Goal: Task Accomplishment & Management: Use online tool/utility

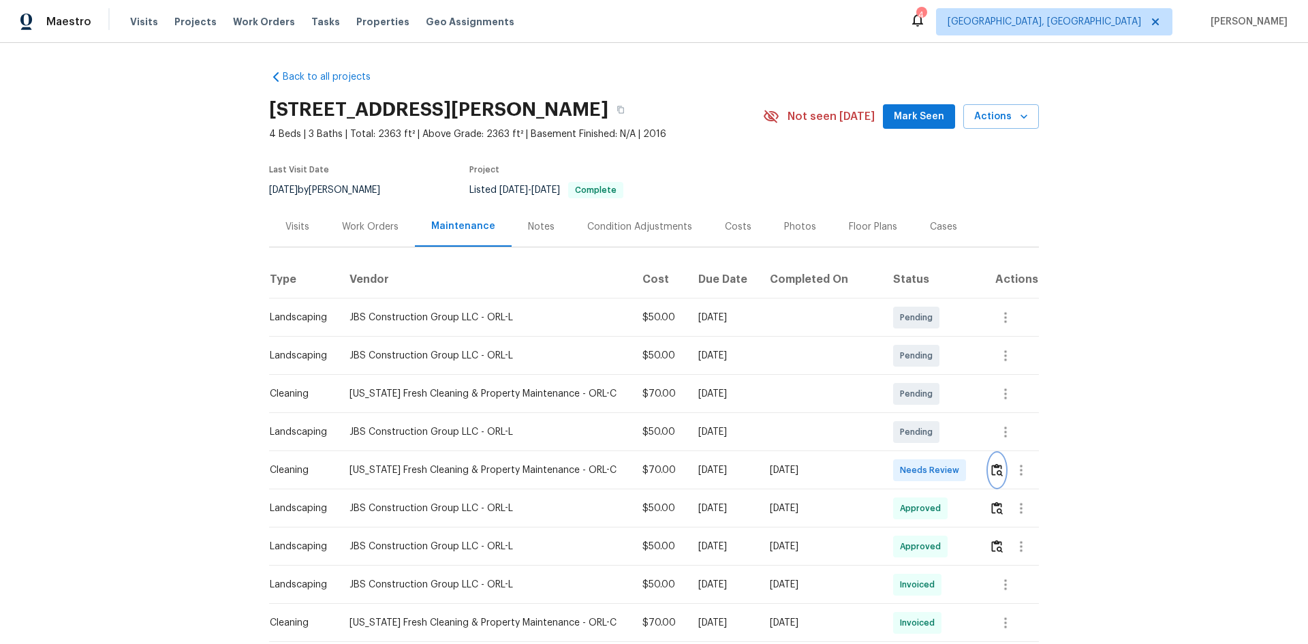
click at [930, 430] on img "button" at bounding box center [997, 469] width 12 height 13
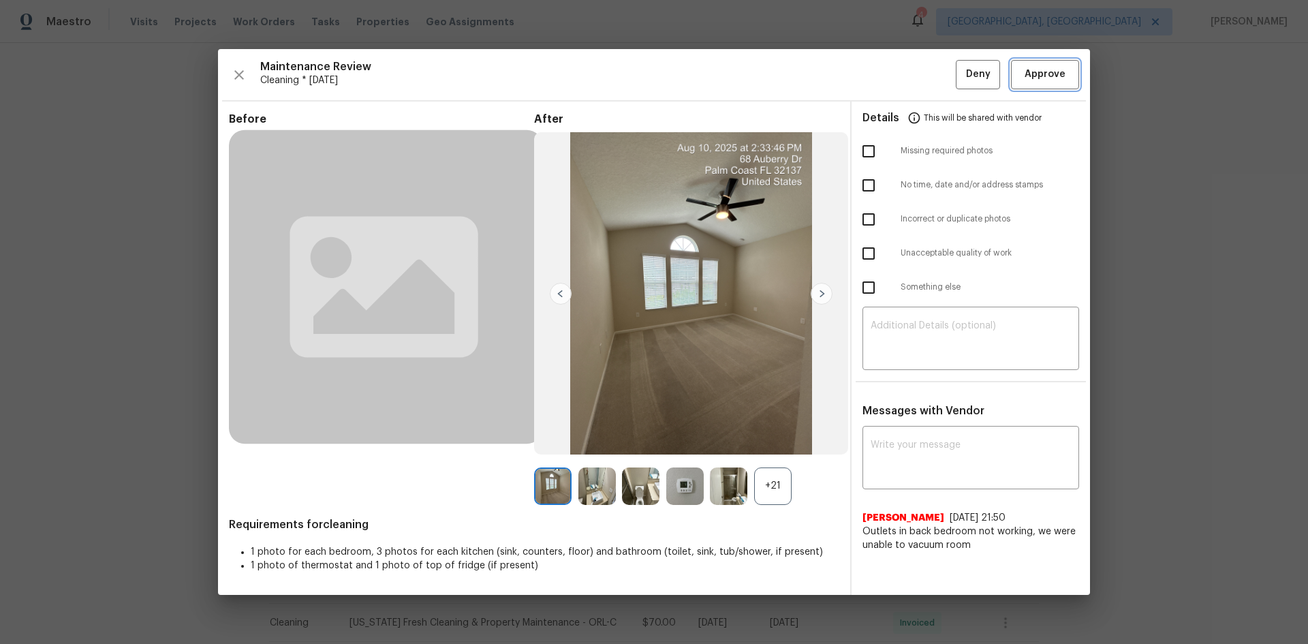
click at [930, 74] on span "Approve" at bounding box center [1044, 74] width 41 height 17
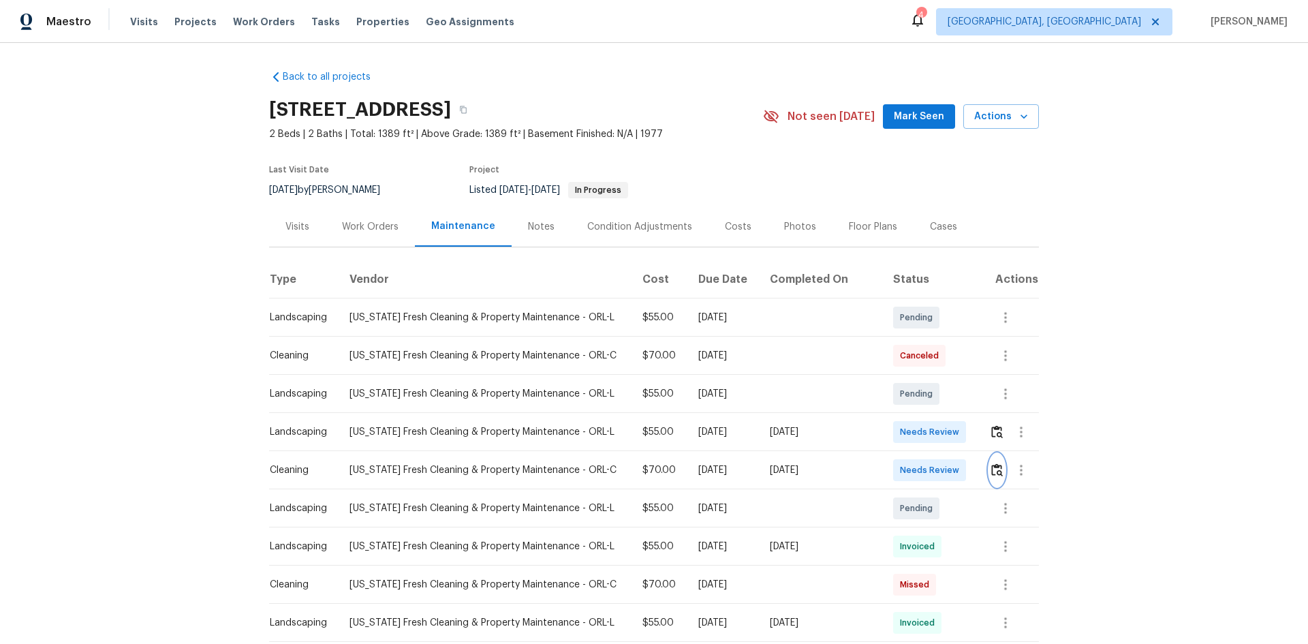
click at [930, 430] on img "button" at bounding box center [997, 469] width 12 height 13
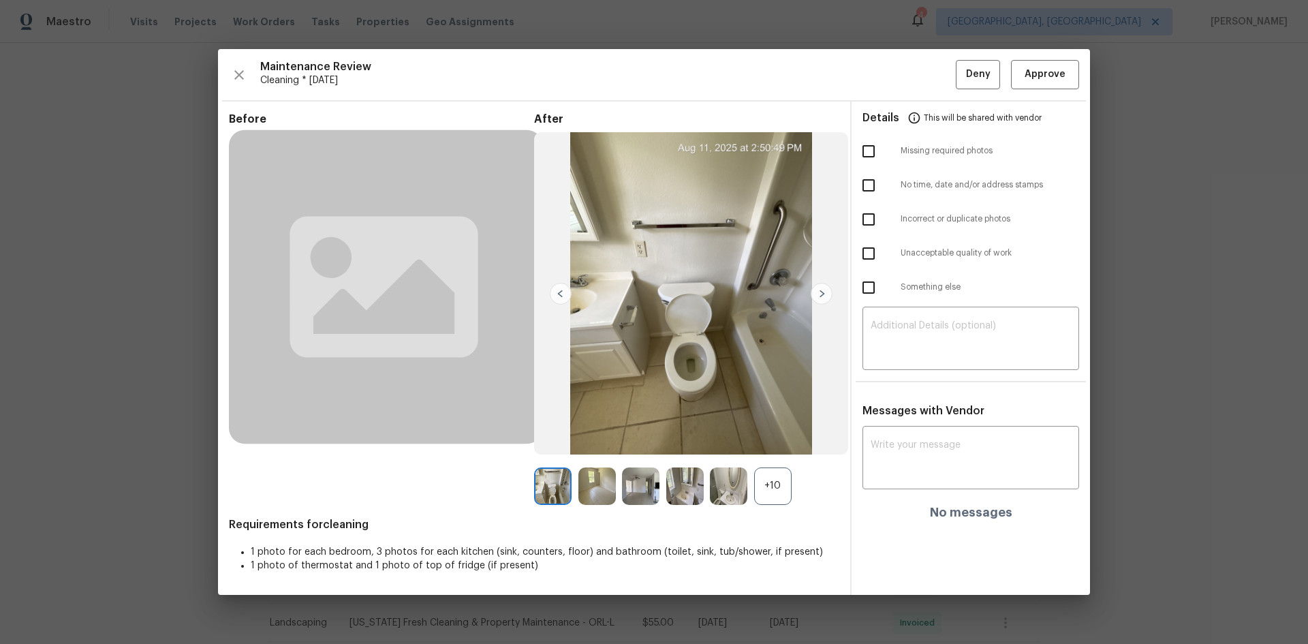
click at [875, 289] on input "checkbox" at bounding box center [868, 287] width 29 height 29
checkbox input "true"
click at [930, 349] on textarea at bounding box center [971, 340] width 200 height 38
paste textarea "Maintenance Audit Team: Hello! Unfortunately, this cleaning visit completed on …"
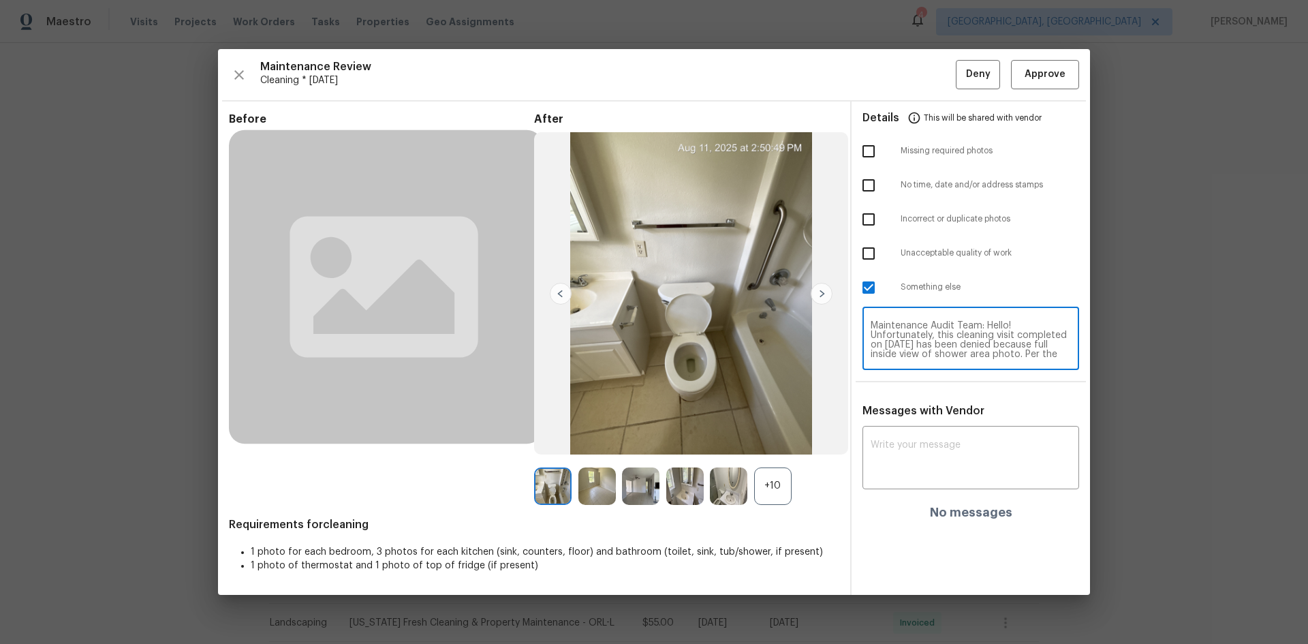
click at [930, 334] on textarea "Maintenance Audit Team: Hello! Unfortunately, this cleaning visit completed on …" at bounding box center [971, 340] width 200 height 38
type textarea "Maintenance Audit Team: Hello! Unfortunately, this cleaning visit completed on …"
click at [930, 430] on textarea at bounding box center [971, 459] width 200 height 38
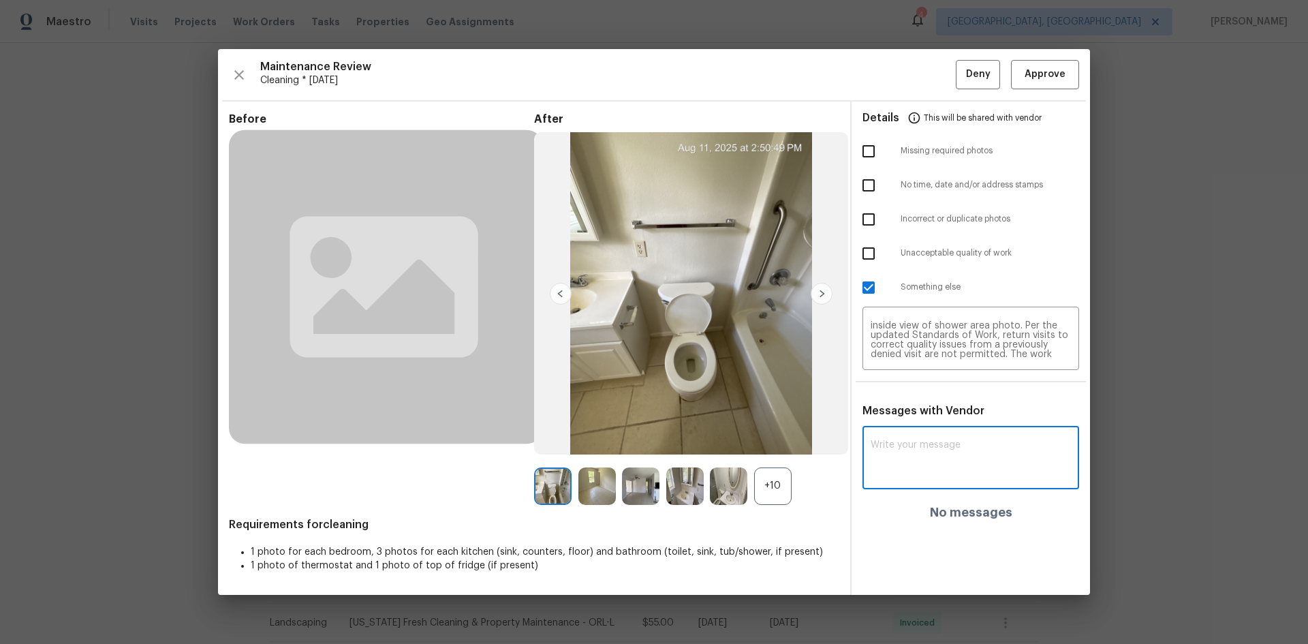
paste textarea "Maintenance Audit Team: Hello! Unfortunately, this cleaning visit completed on …"
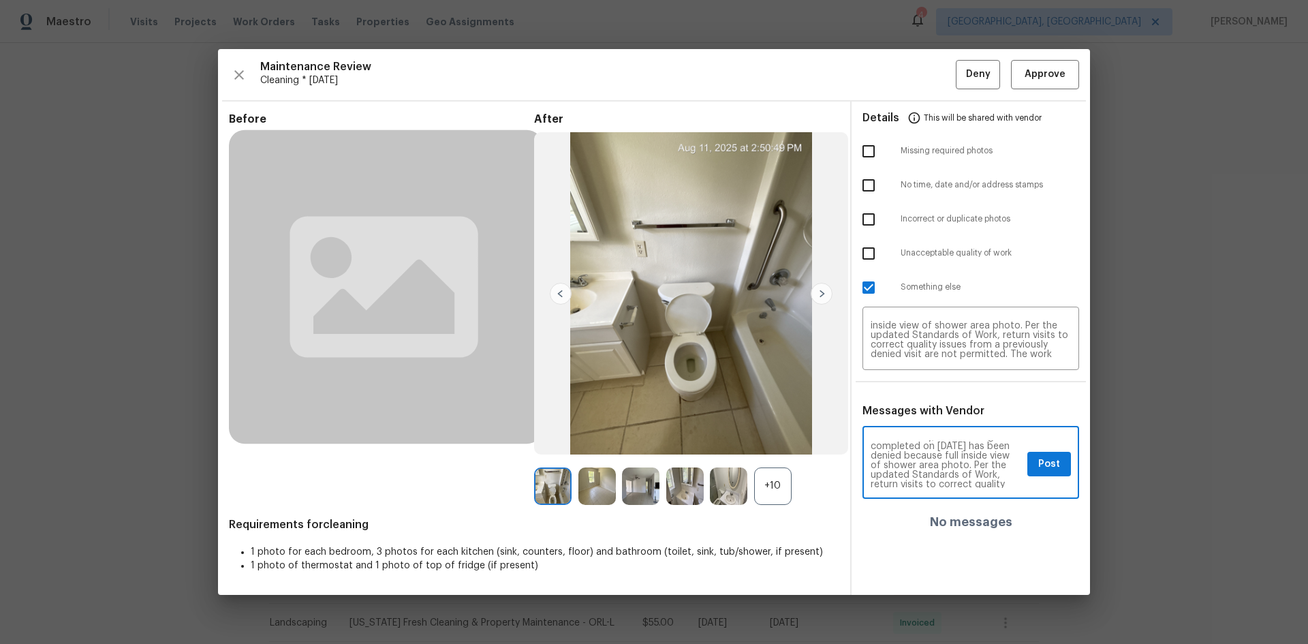
scroll to position [0, 0]
type textarea "Maintenance Audit Team: Hello! Unfortunately, this cleaning visit completed on …"
click at [930, 430] on div "Maintenance Audit Team: Hello! Unfortunately, this cleaning visit completed on …" at bounding box center [970, 463] width 217 height 69
click at [930, 72] on span "Deny" at bounding box center [978, 74] width 25 height 17
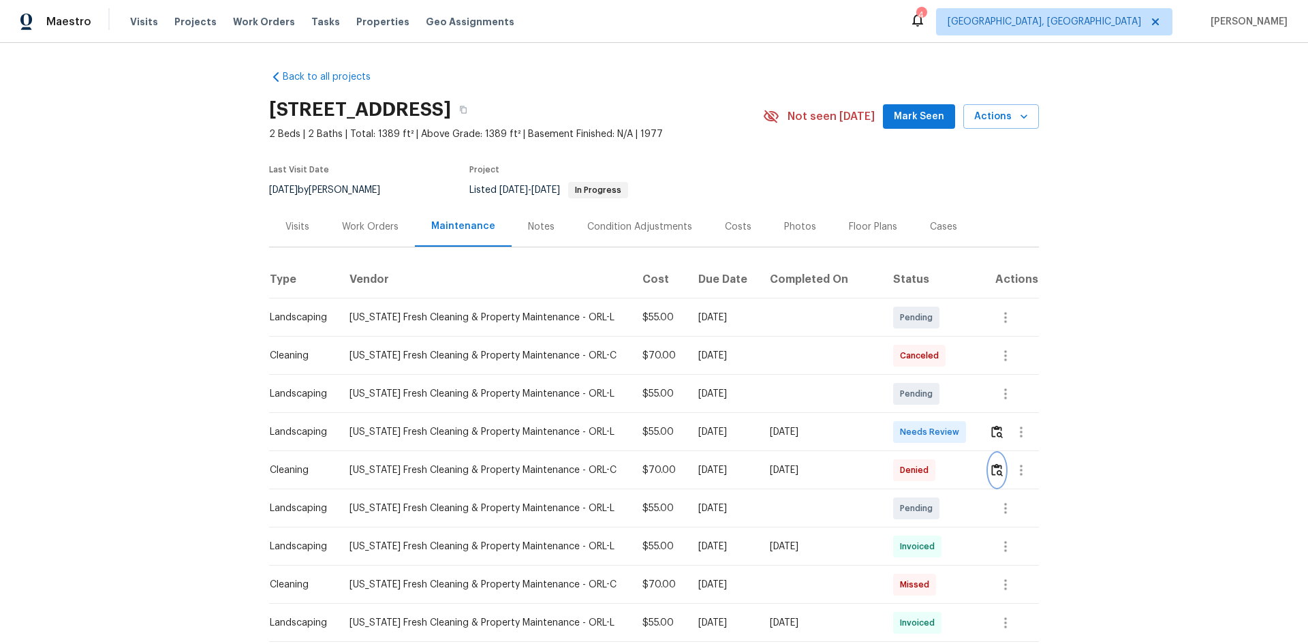
click at [930, 430] on img "button" at bounding box center [997, 469] width 12 height 13
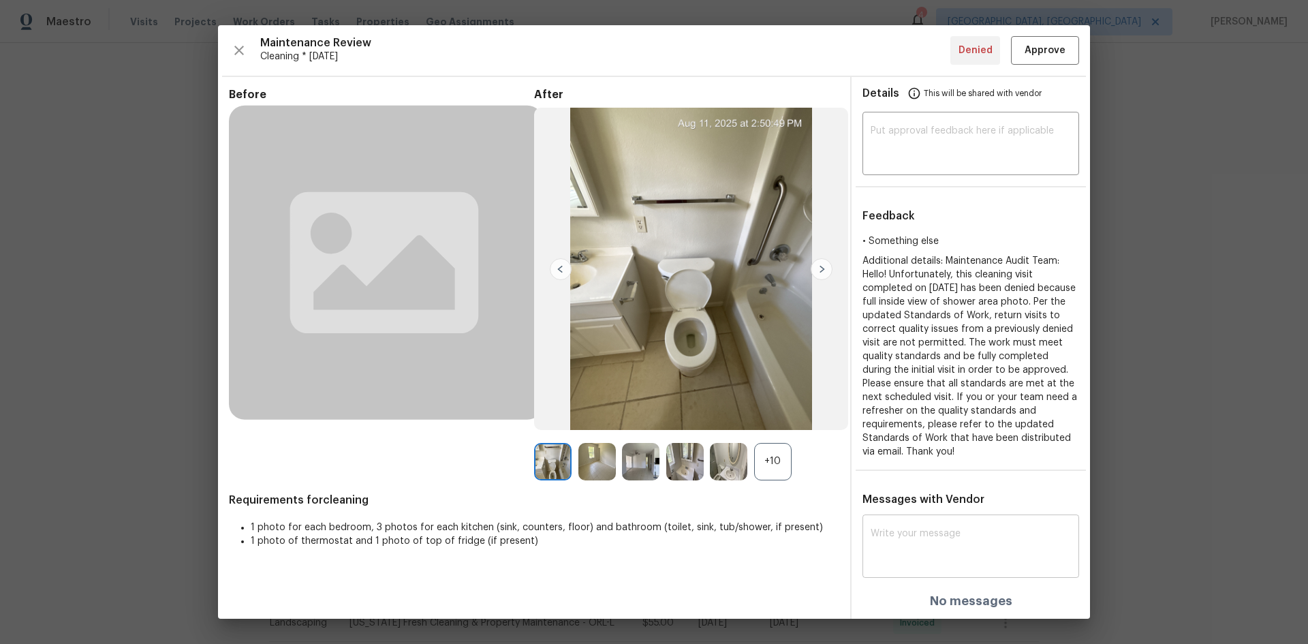
click at [925, 430] on textarea at bounding box center [971, 548] width 200 height 38
paste textarea "Maintenance Audit Team: Hello! Unfortunately, this cleaning visit completed on …"
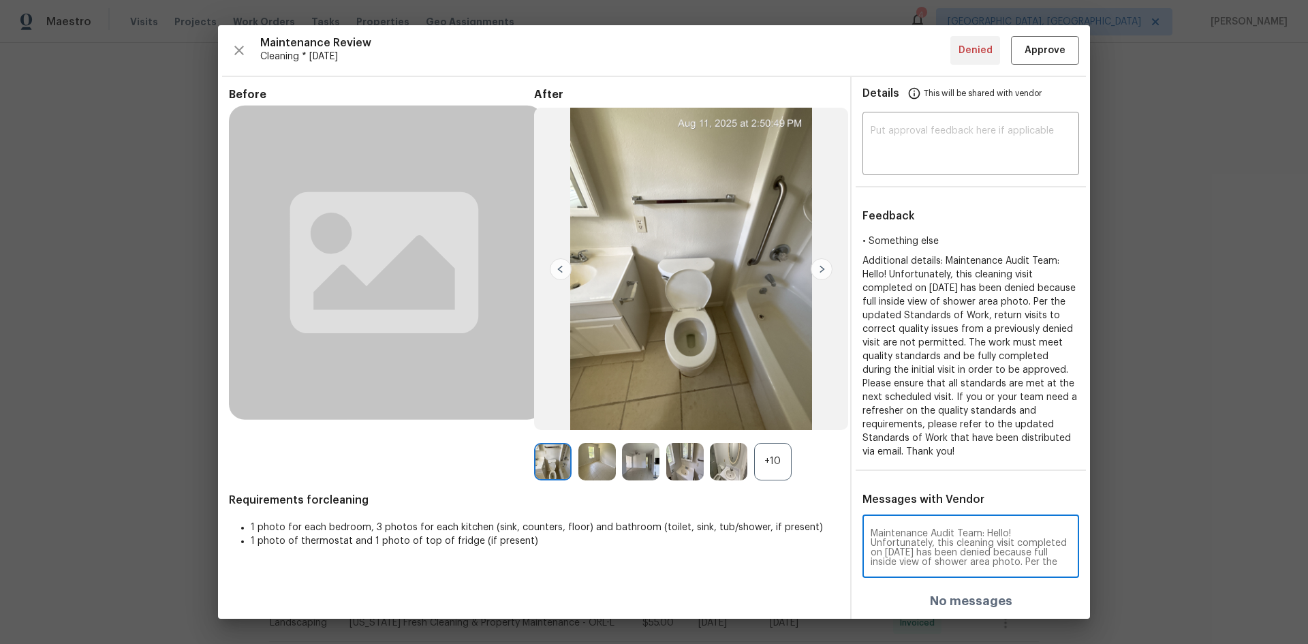
scroll to position [181, 0]
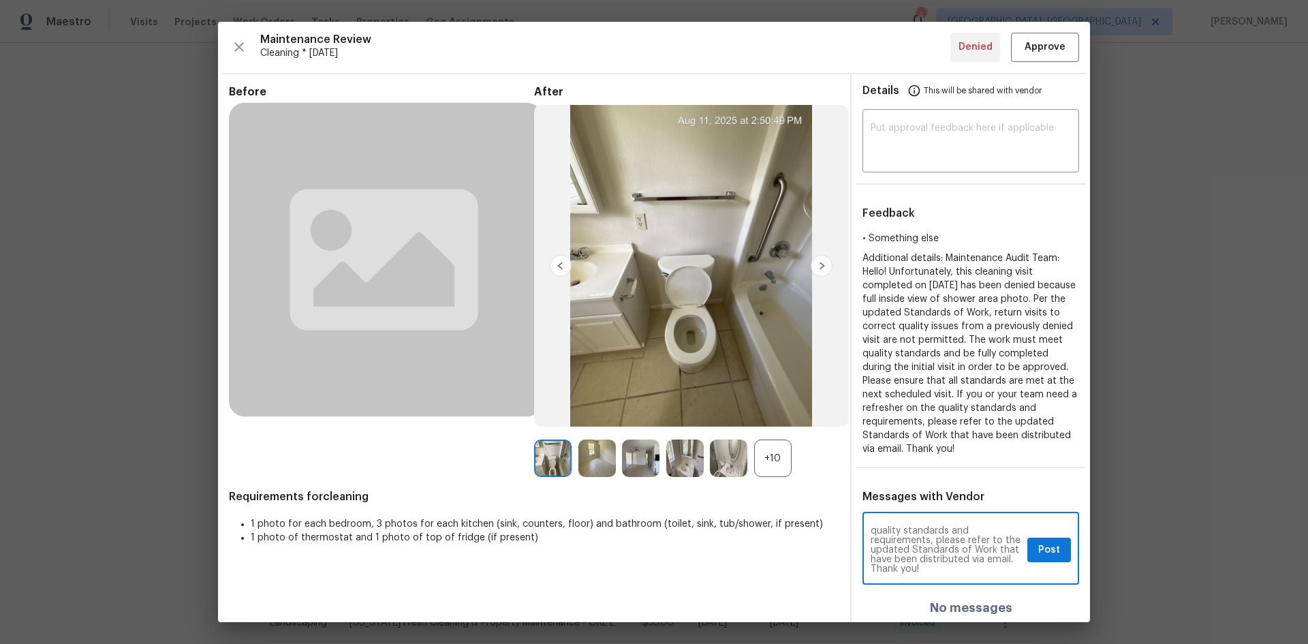
type textarea "Maintenance Audit Team: Hello! Unfortunately, this cleaning visit completed on …"
click at [930, 430] on span "Post" at bounding box center [1049, 550] width 22 height 17
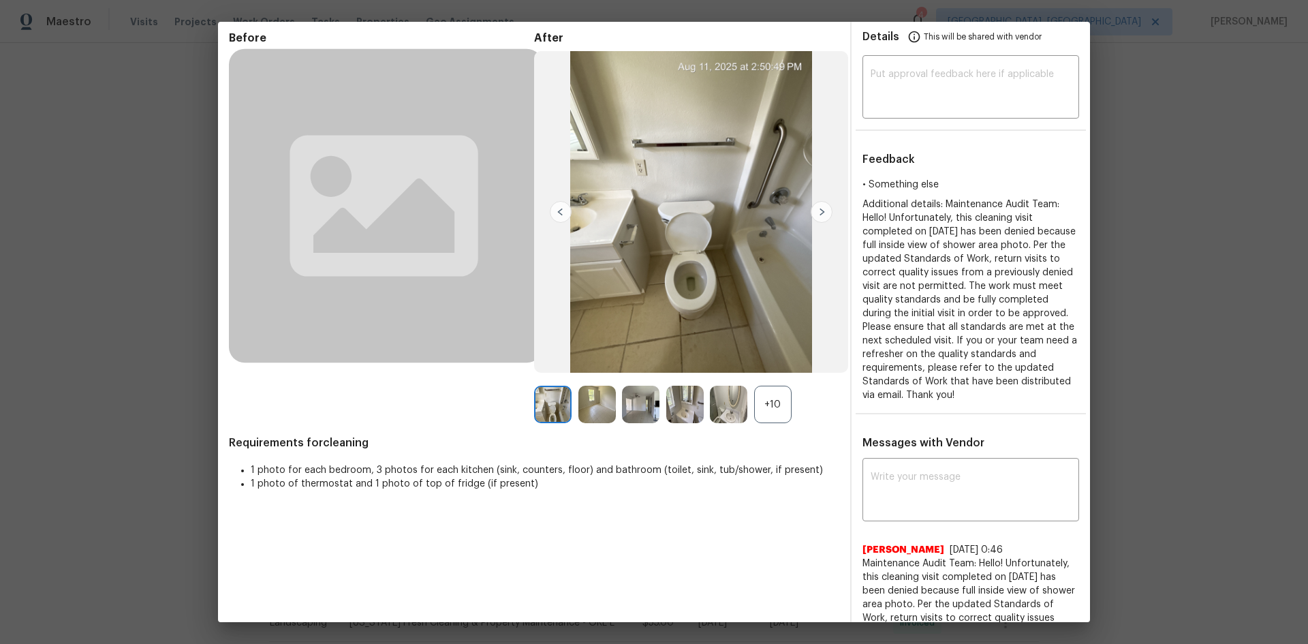
scroll to position [136, 0]
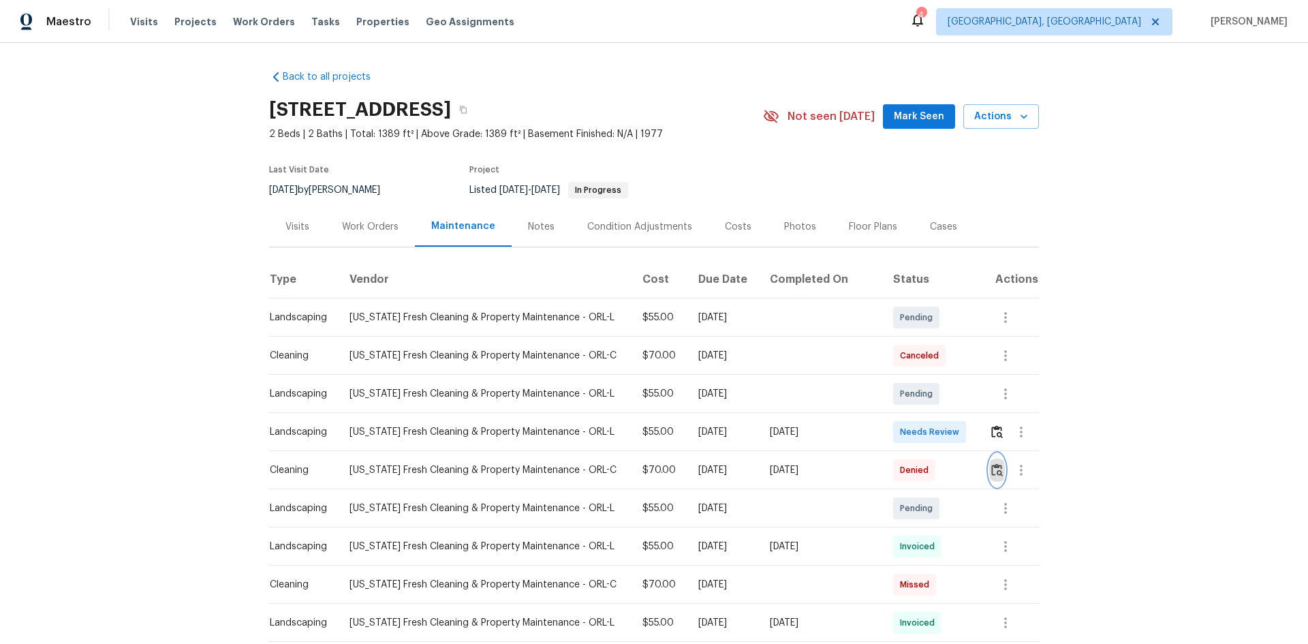
click at [930, 430] on img "button" at bounding box center [997, 469] width 12 height 13
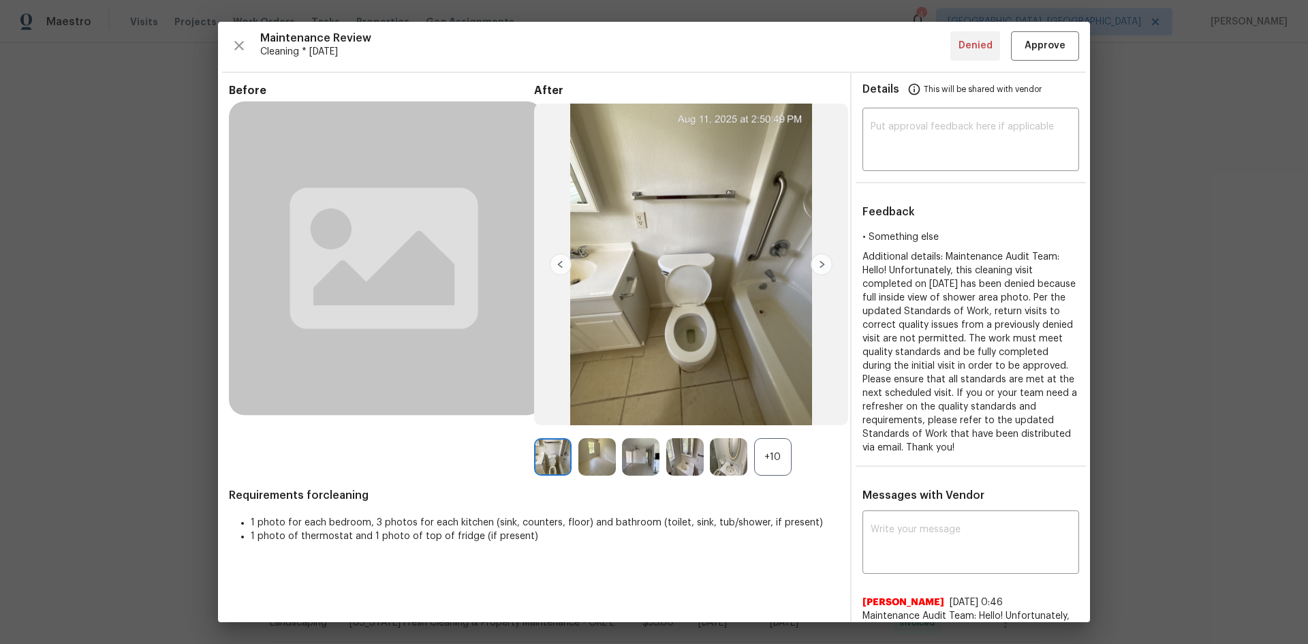
scroll to position [0, 0]
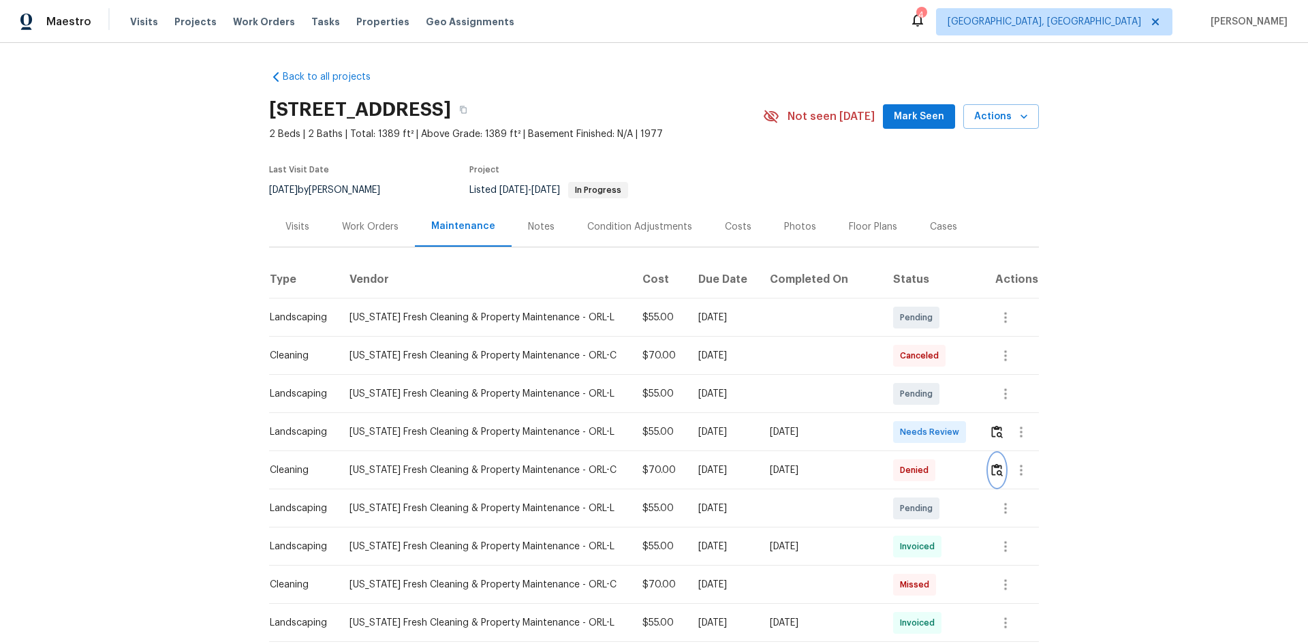
click at [991, 466] on img "button" at bounding box center [997, 469] width 12 height 13
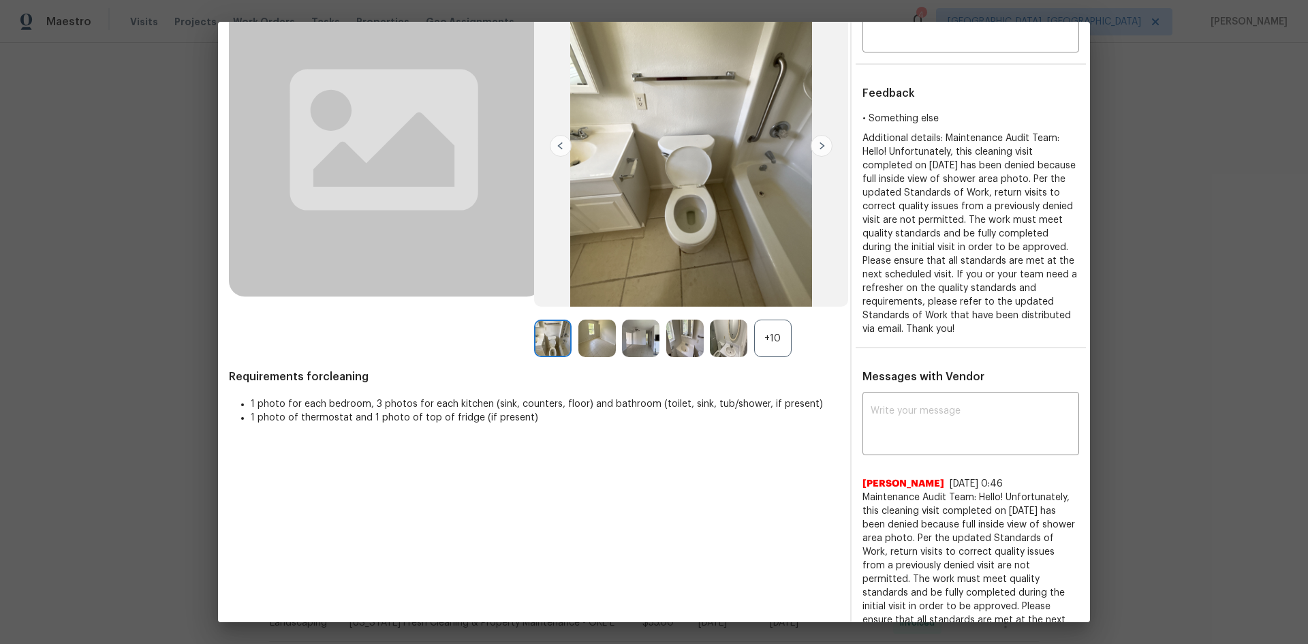
scroll to position [54, 0]
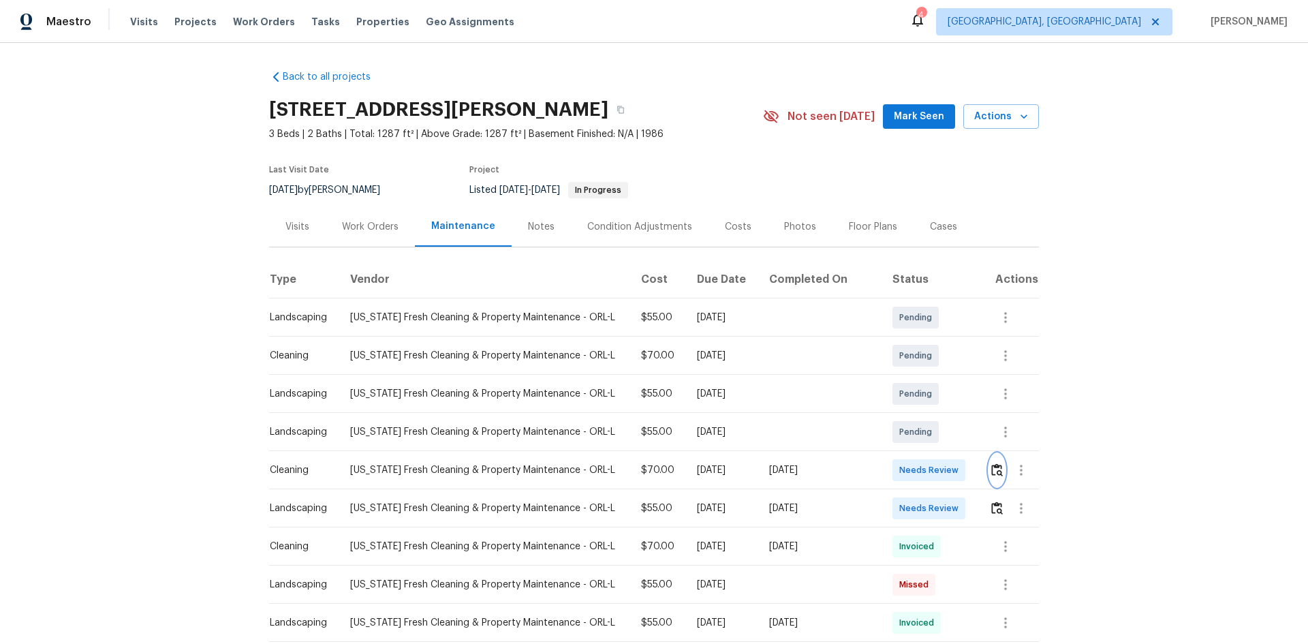
click at [704, 411] on img "button" at bounding box center [997, 469] width 12 height 13
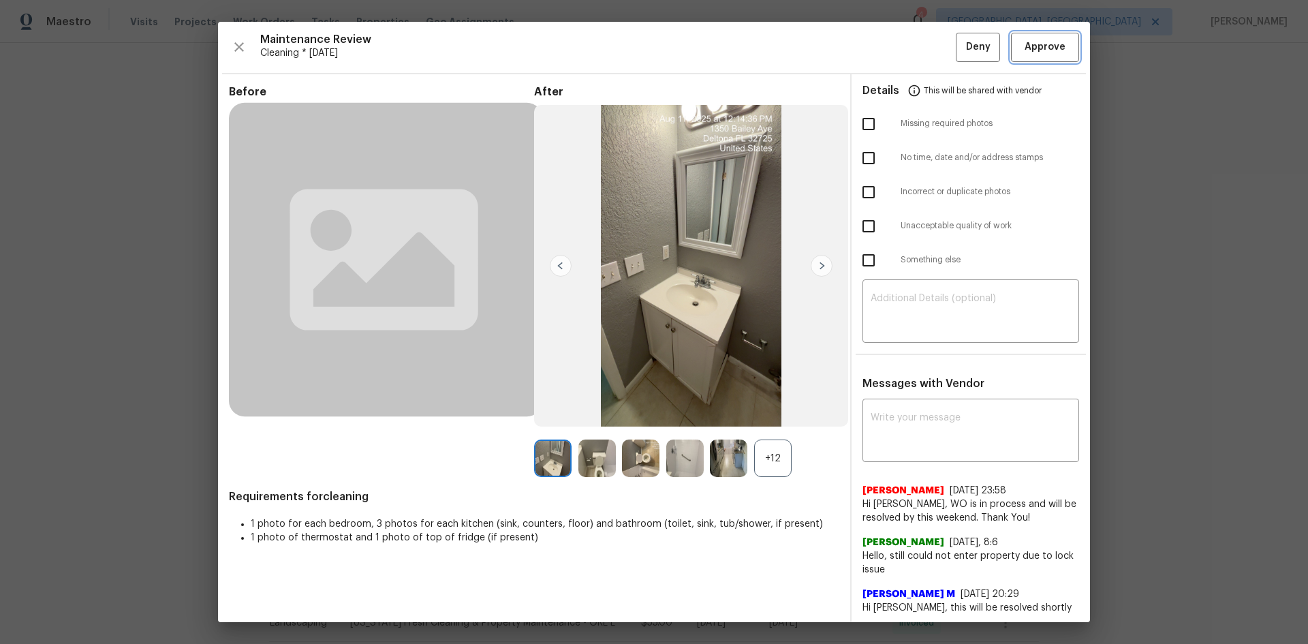
click at [704, 53] on span "Approve" at bounding box center [1044, 47] width 41 height 17
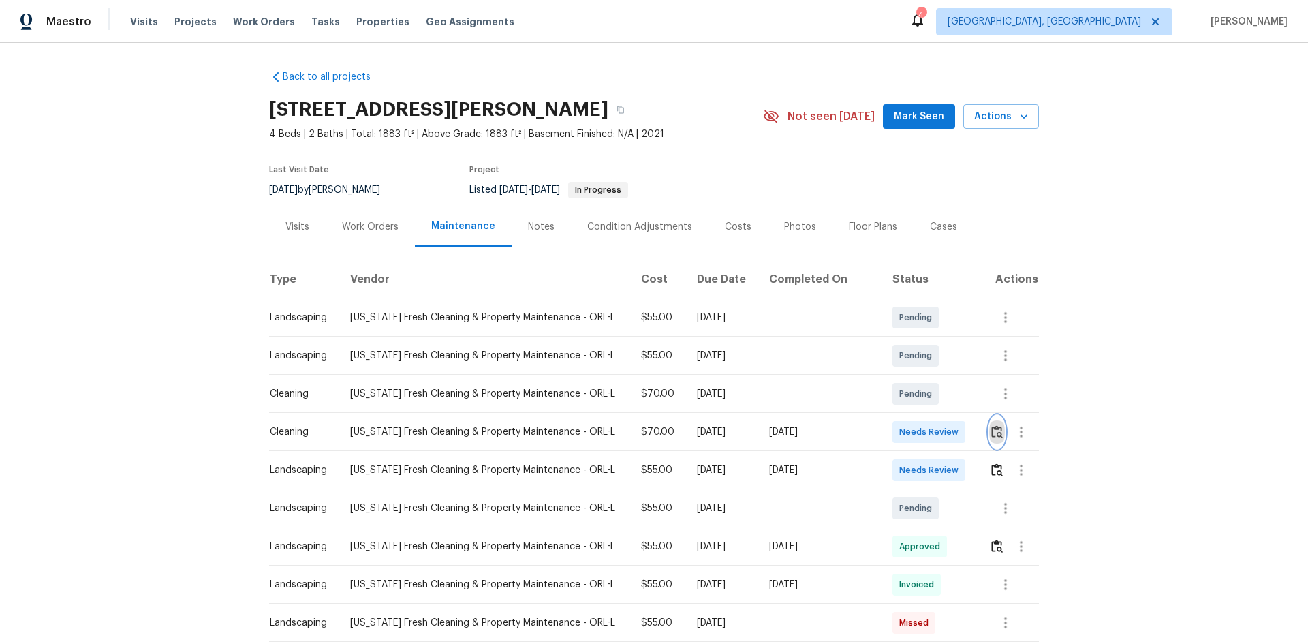
click at [930, 429] on button "button" at bounding box center [997, 432] width 16 height 33
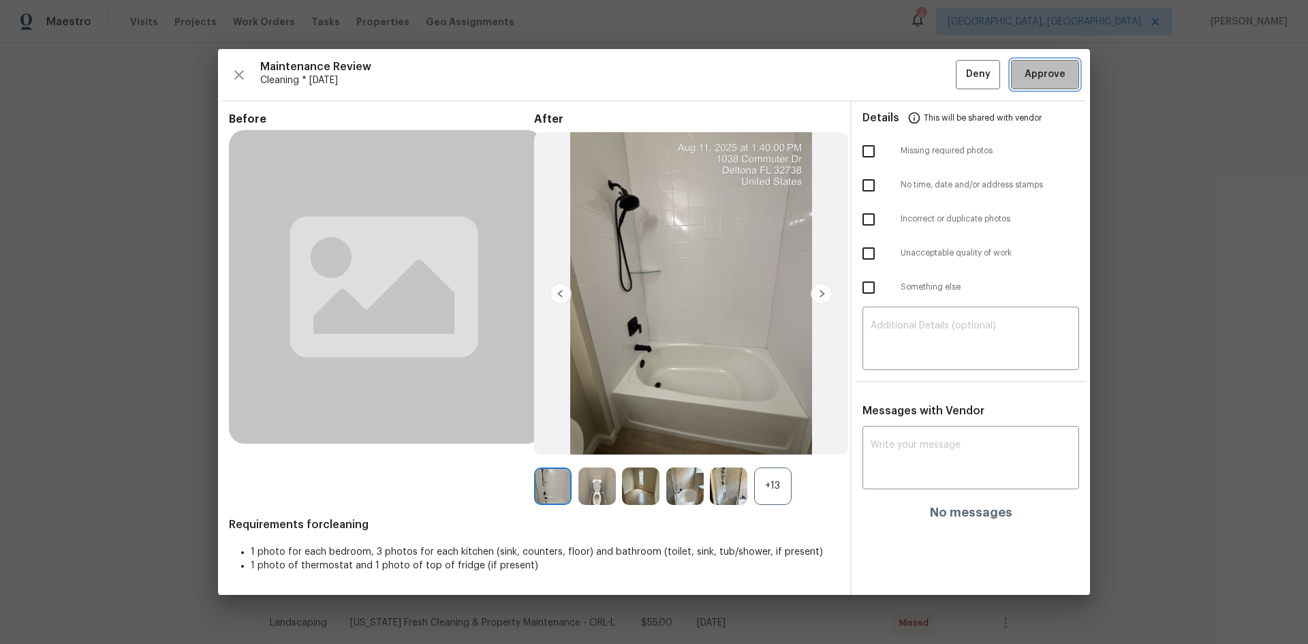
click at [930, 69] on span "Approve" at bounding box center [1044, 74] width 41 height 17
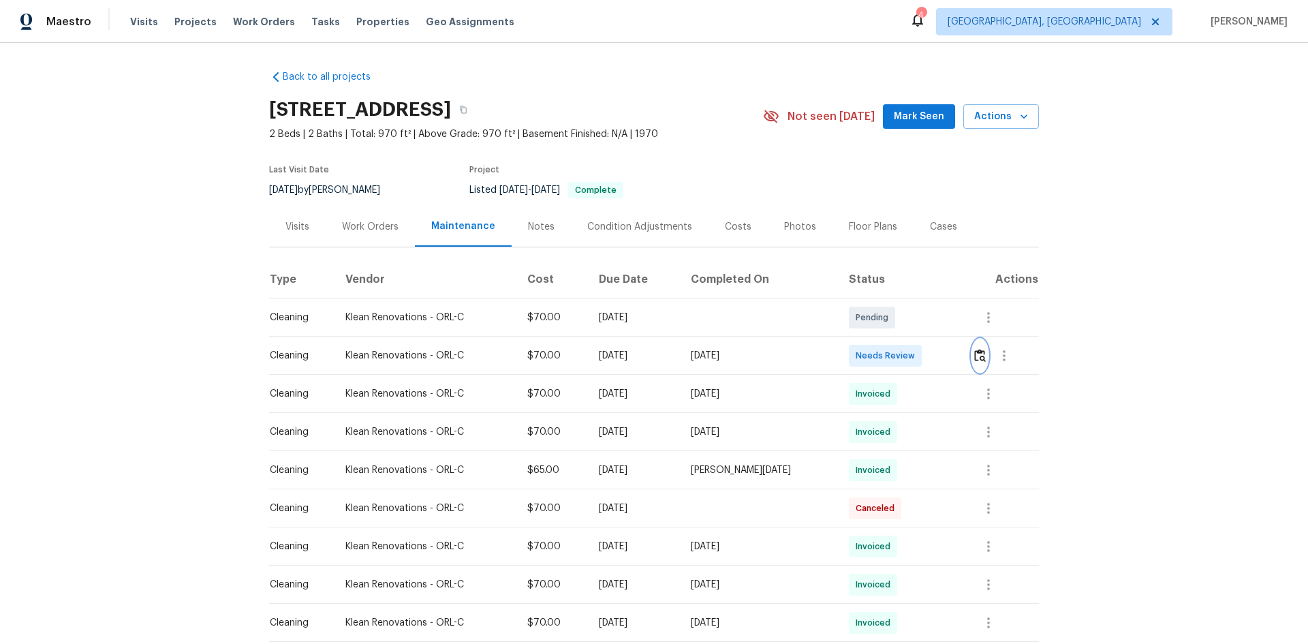
click at [704, 360] on img "button" at bounding box center [980, 355] width 12 height 13
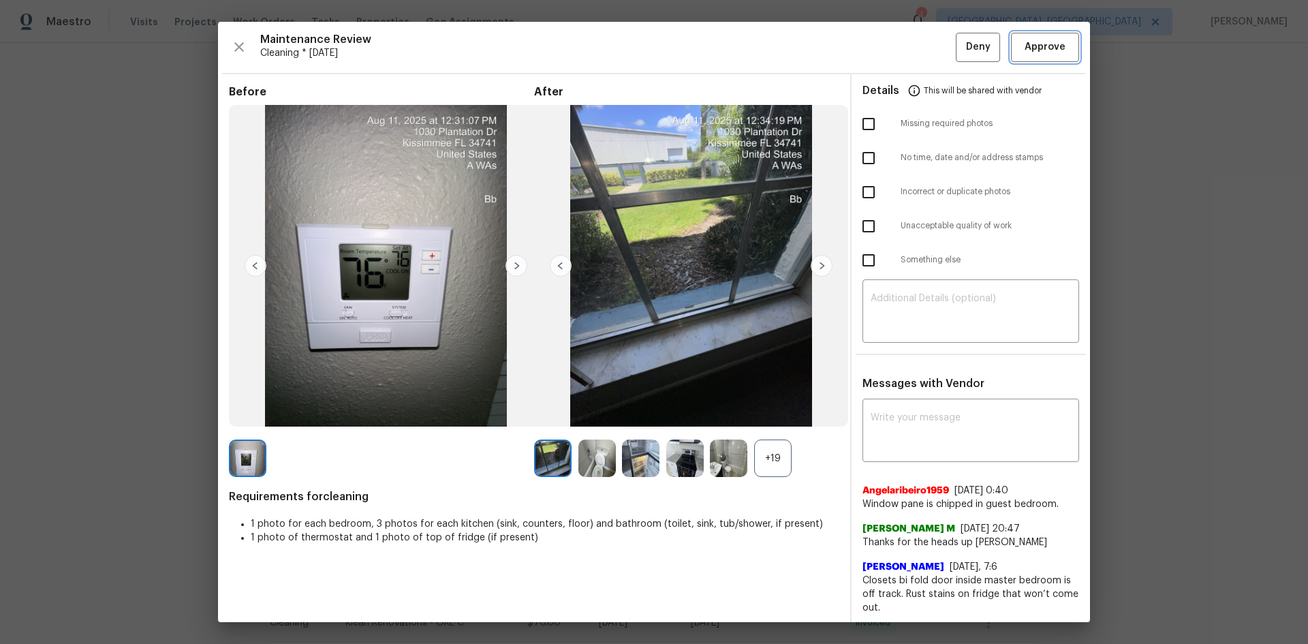
click at [704, 56] on button "Approve" at bounding box center [1045, 47] width 68 height 29
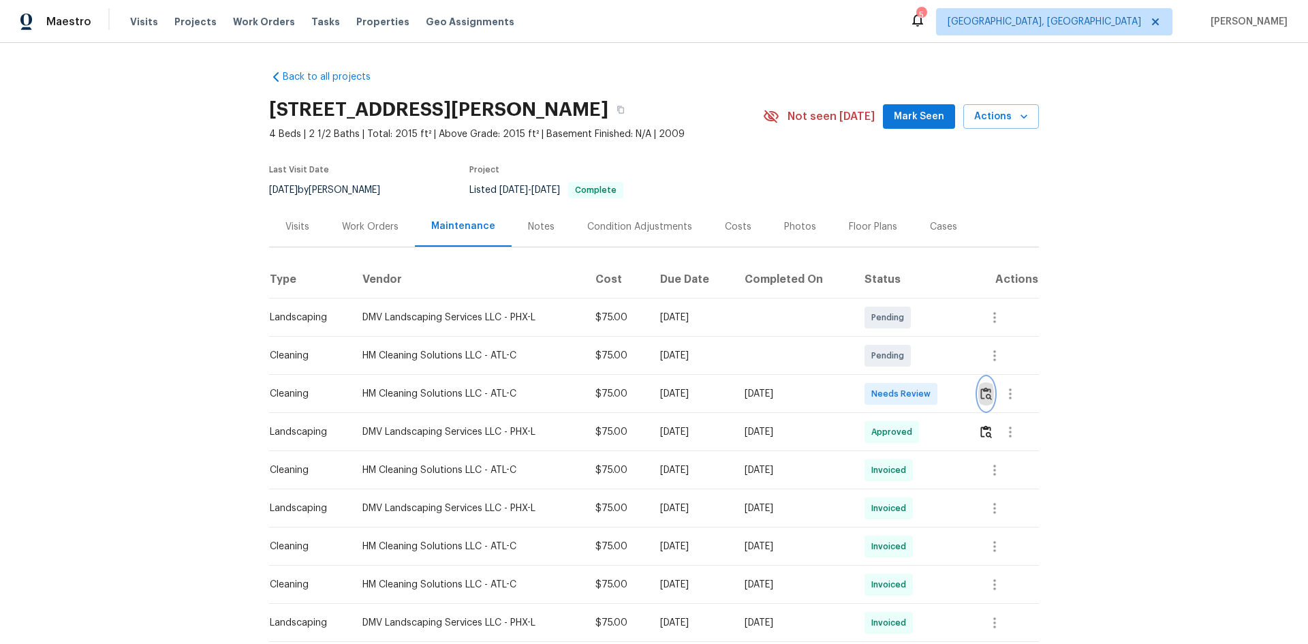
click at [930, 392] on img "button" at bounding box center [986, 393] width 12 height 13
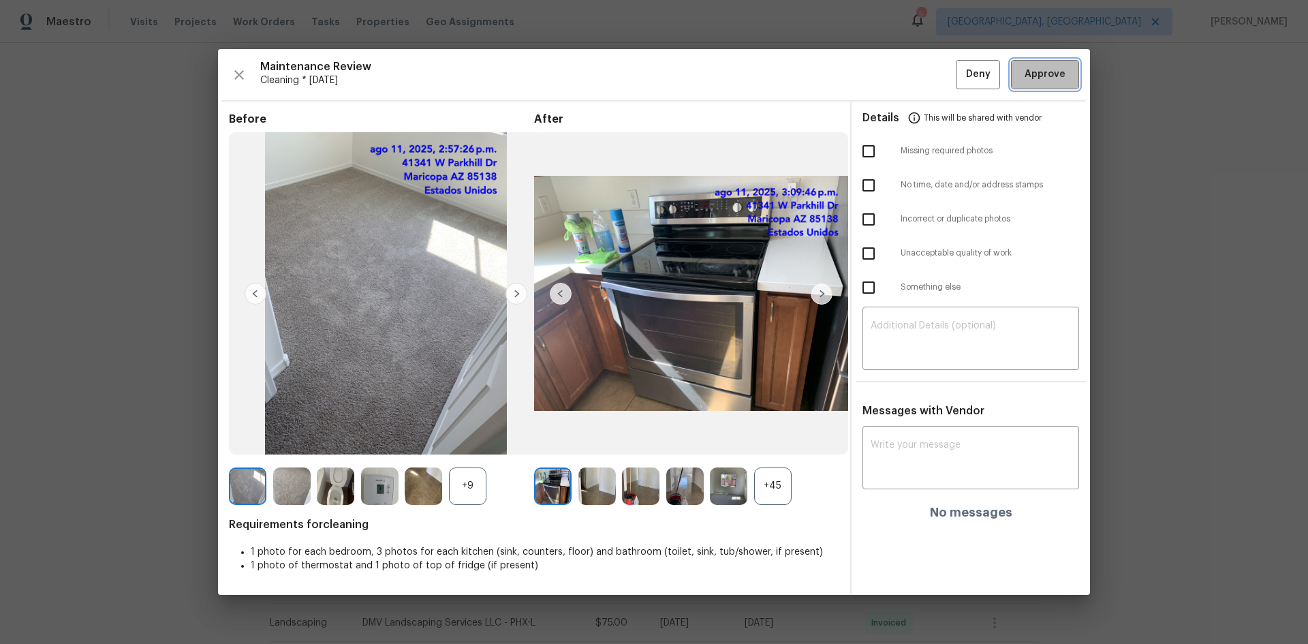
click at [930, 72] on span "Approve" at bounding box center [1044, 74] width 41 height 17
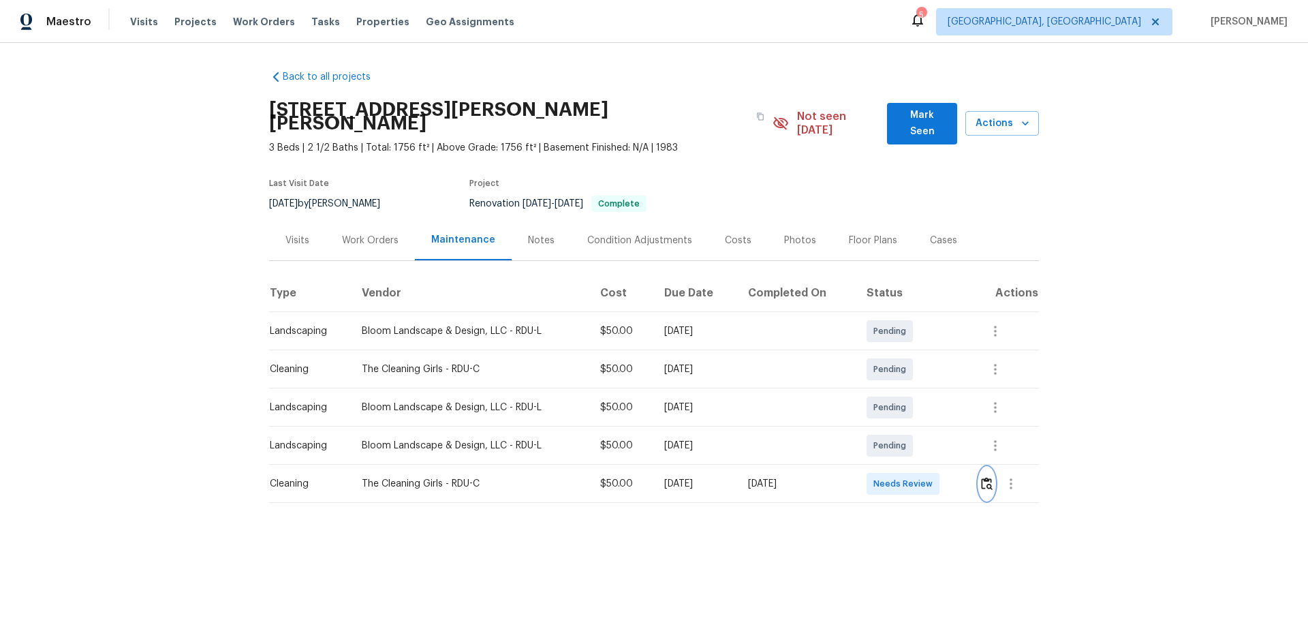
click at [930, 430] on img "button" at bounding box center [987, 483] width 12 height 13
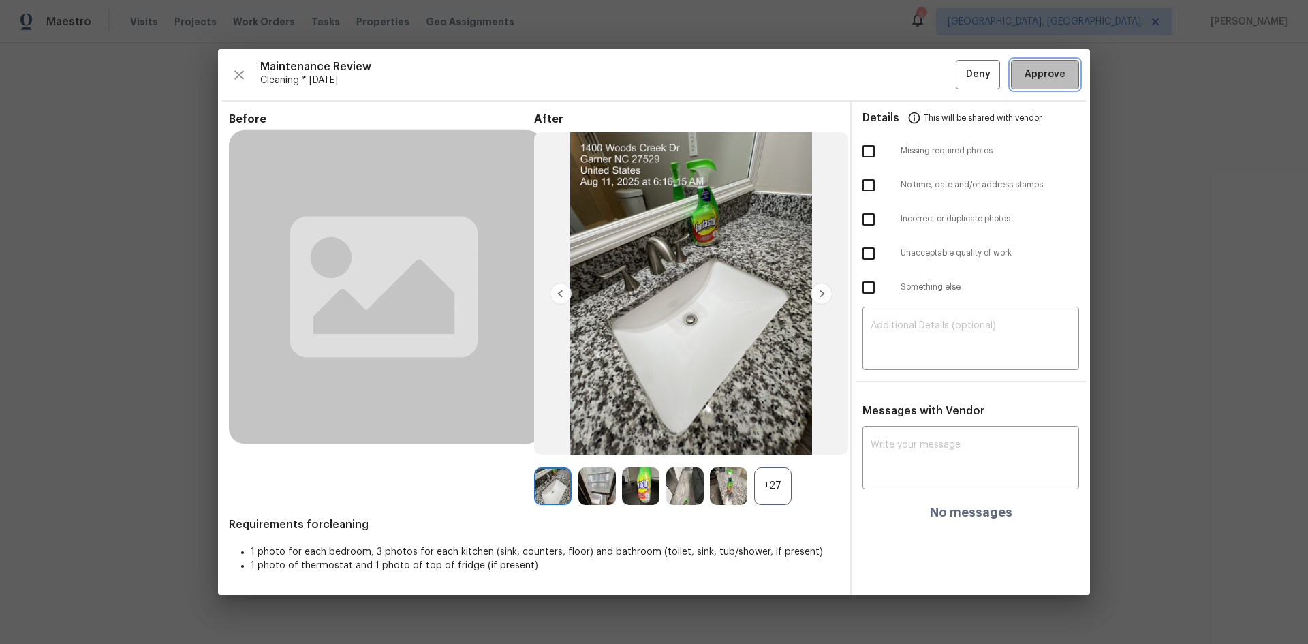
click at [930, 82] on span "Approve" at bounding box center [1044, 74] width 41 height 17
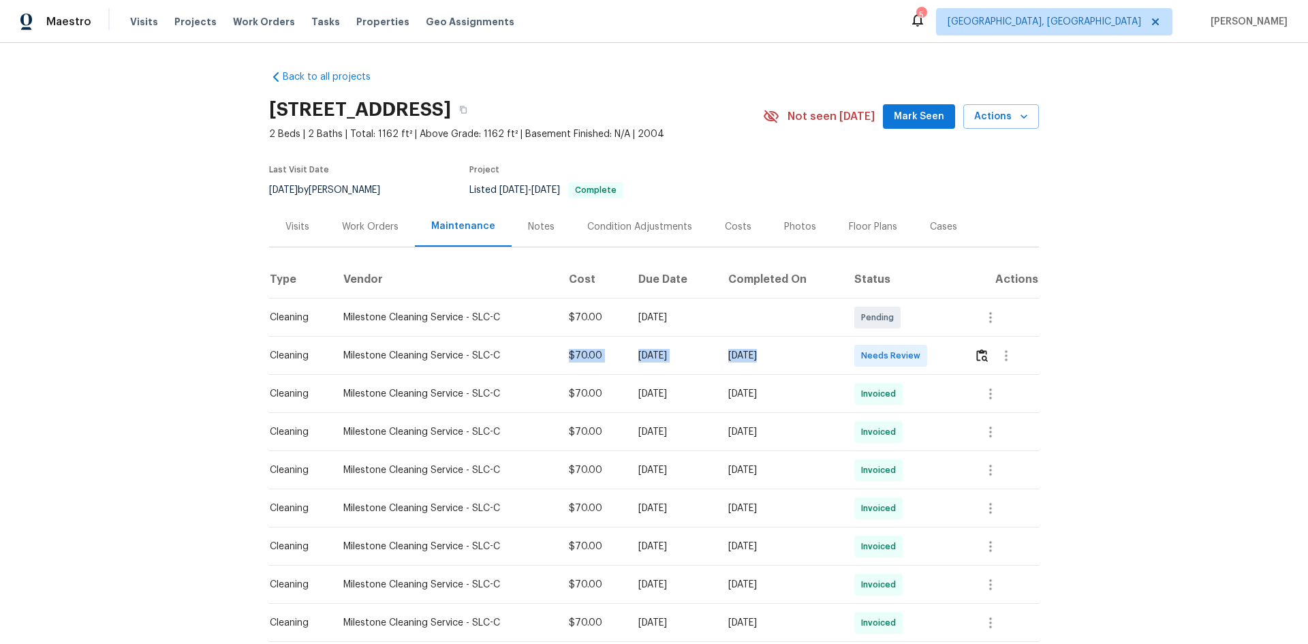
drag, startPoint x: 540, startPoint y: 345, endPoint x: 918, endPoint y: 353, distance: 378.1
click at [916, 354] on tr "Cleaning Milestone Cleaning Service - SLC-C $70.00 Mon, Aug 11 2025 Mon, Aug 11…" at bounding box center [654, 355] width 770 height 38
click at [878, 349] on span "Needs Review" at bounding box center [893, 356] width 65 height 14
click at [930, 355] on img "button" at bounding box center [982, 355] width 12 height 13
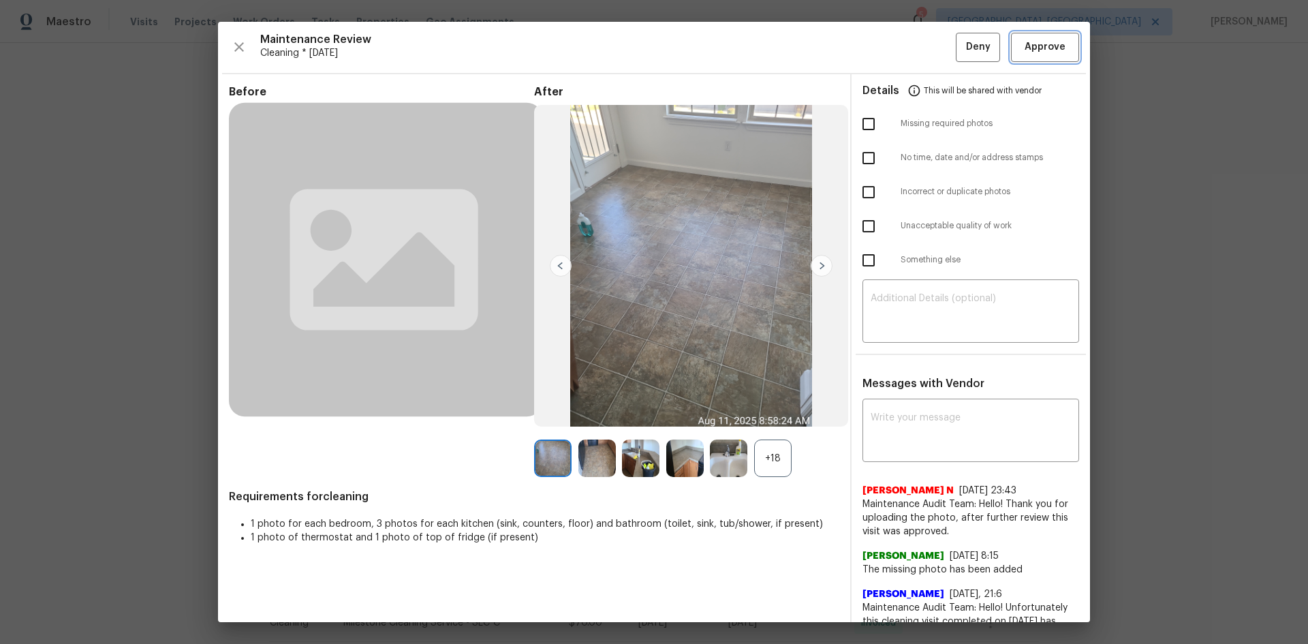
click at [930, 48] on span "Approve" at bounding box center [1044, 47] width 41 height 17
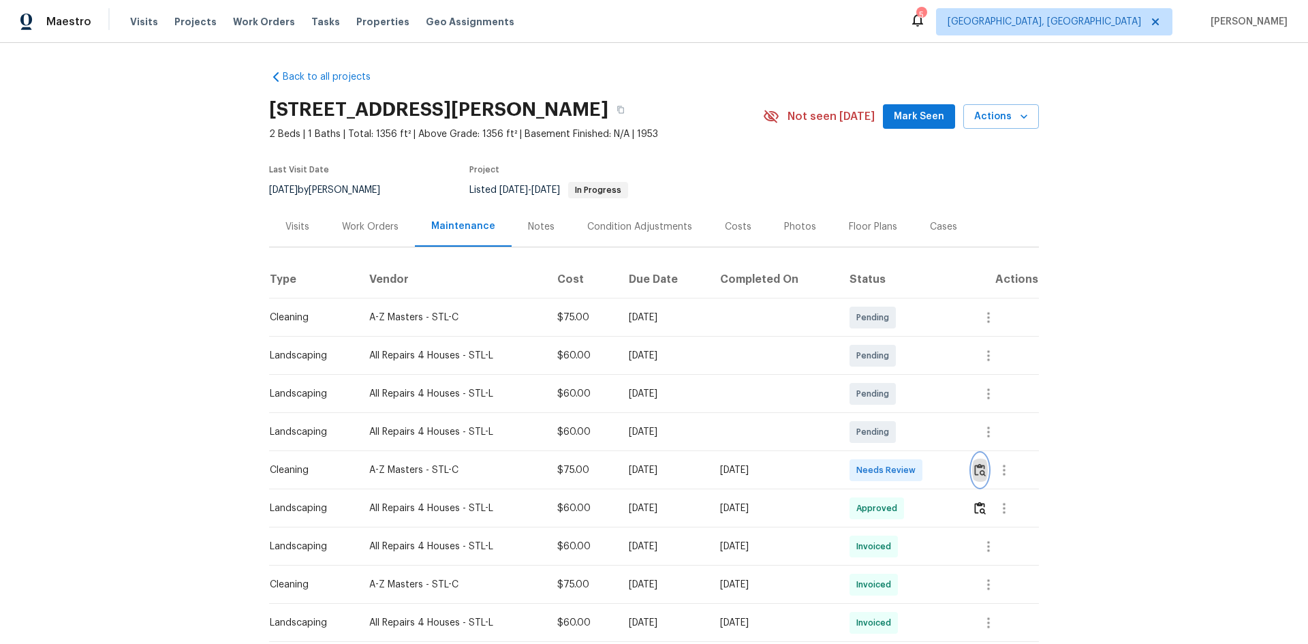
click at [704, 411] on img "button" at bounding box center [980, 469] width 12 height 13
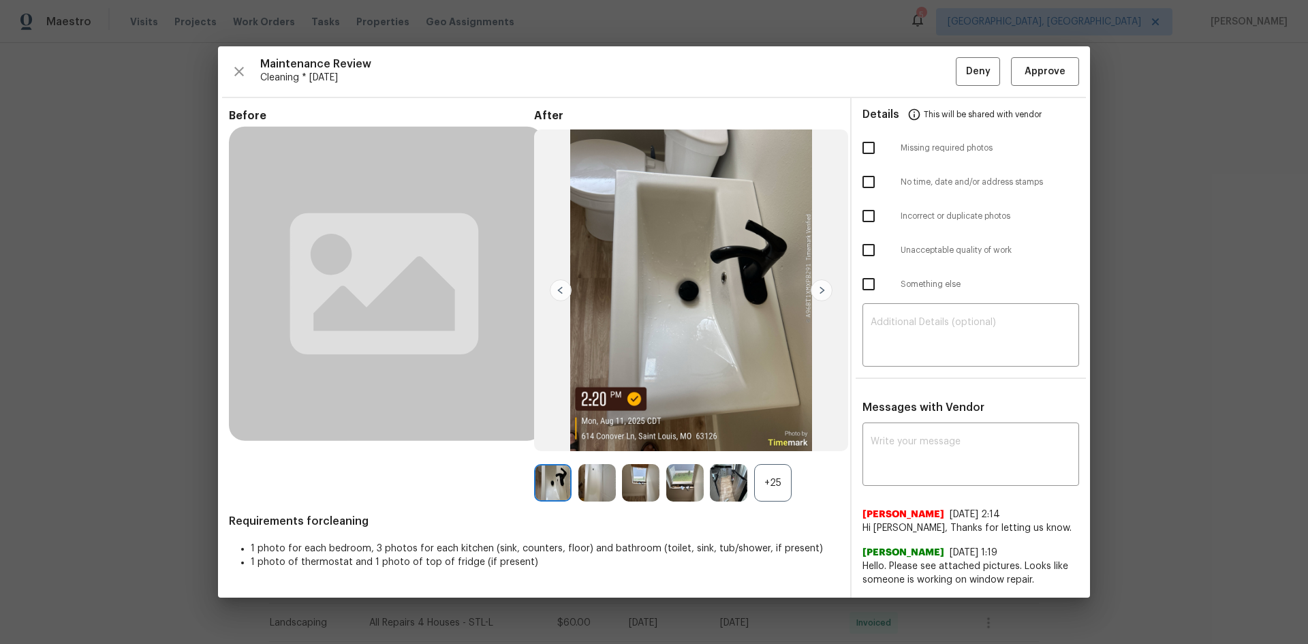
drag, startPoint x: 1033, startPoint y: 54, endPoint x: 1039, endPoint y: 68, distance: 14.7
click at [704, 63] on div "Maintenance Review Cleaning * Mon, Aug 11 Deny Approve Before After +25 Require…" at bounding box center [654, 322] width 872 height 552
click at [704, 68] on span "Approve" at bounding box center [1044, 71] width 41 height 17
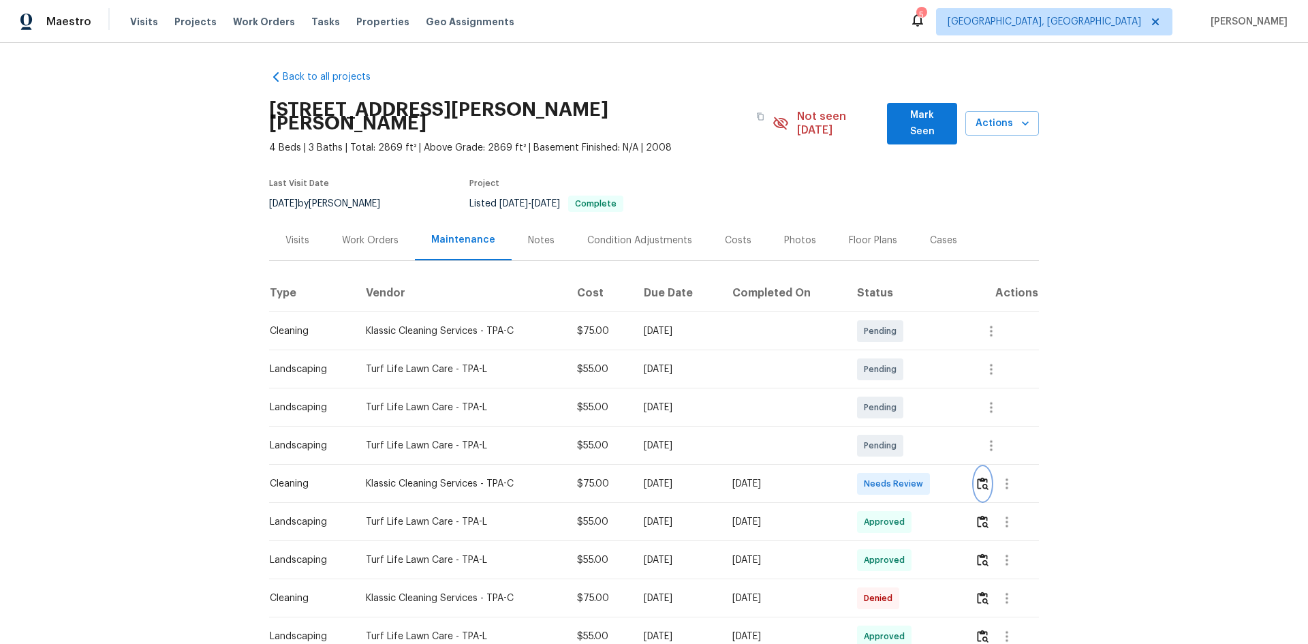
click at [930, 430] on img "button" at bounding box center [983, 483] width 12 height 13
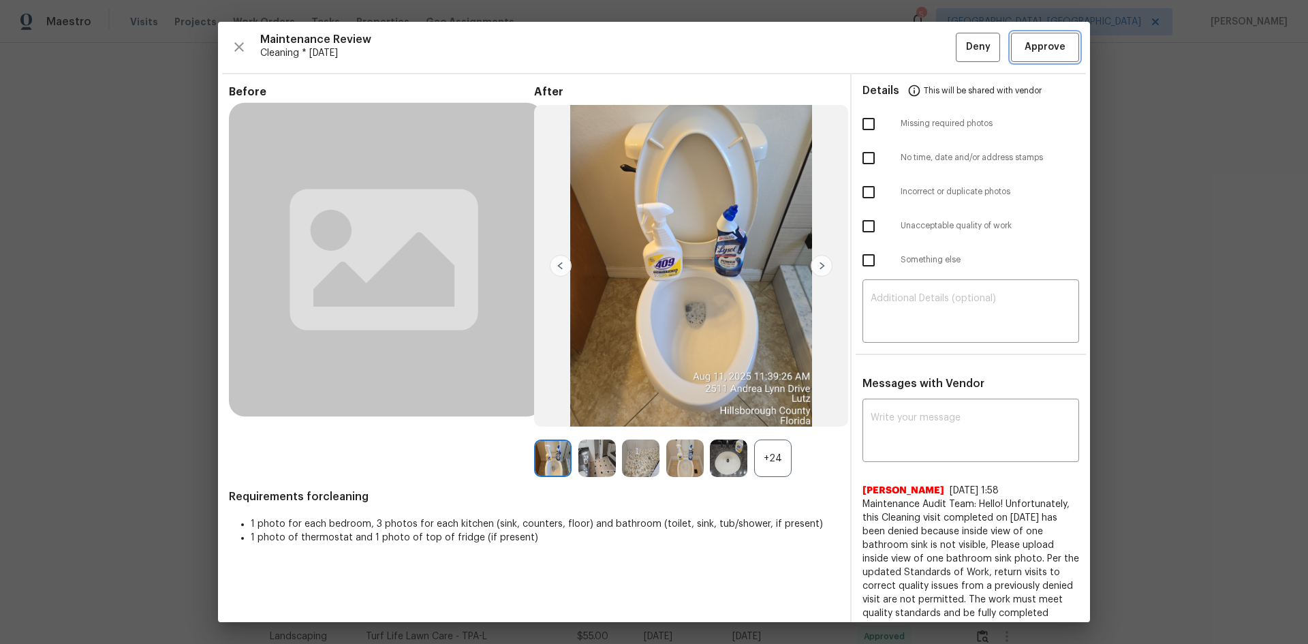
click at [930, 46] on span "Approve" at bounding box center [1044, 47] width 41 height 17
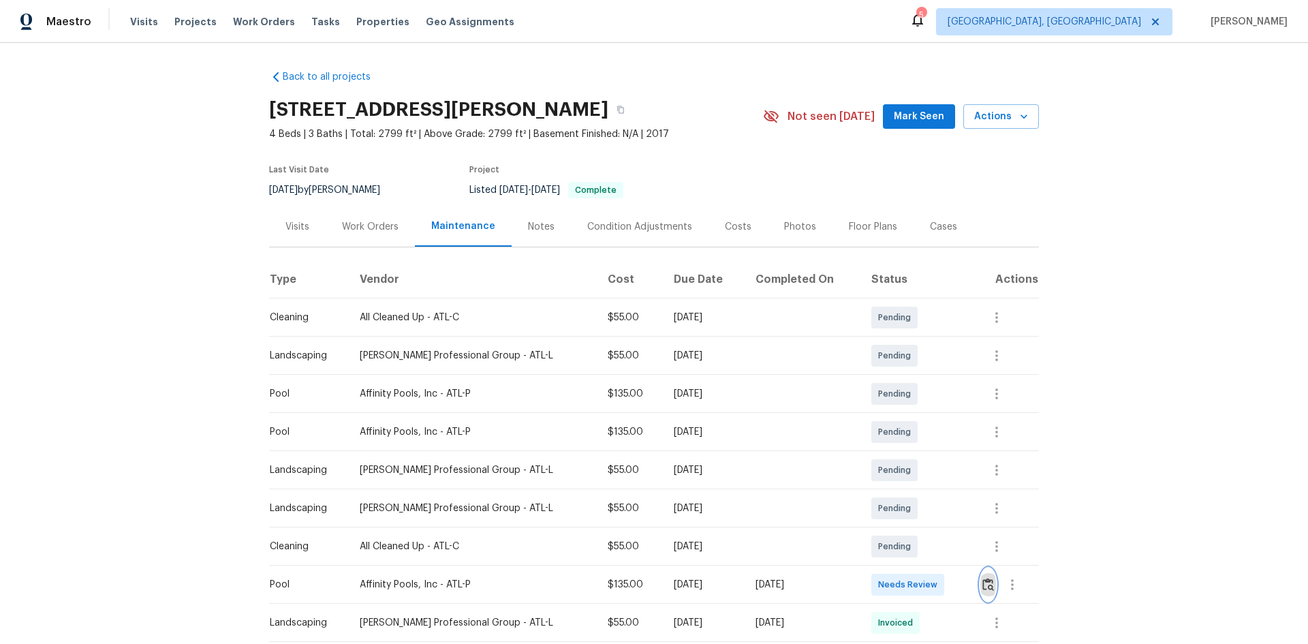
click at [930, 430] on img "button" at bounding box center [988, 584] width 12 height 13
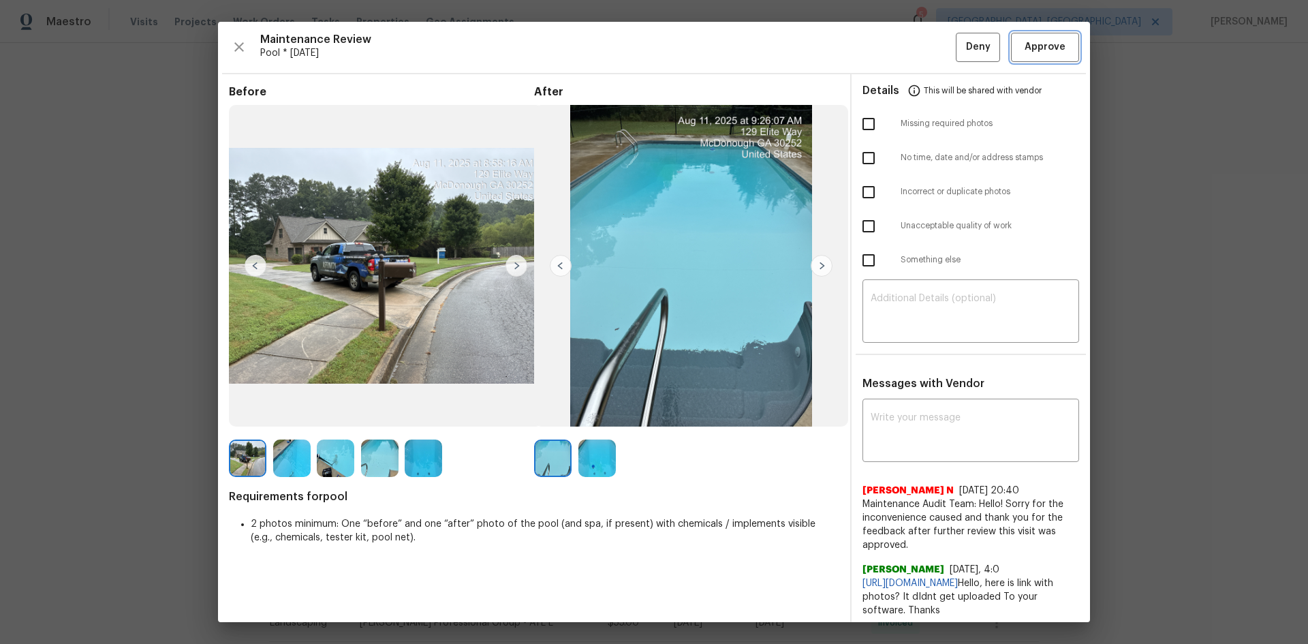
click at [930, 47] on span "Approve" at bounding box center [1045, 47] width 46 height 17
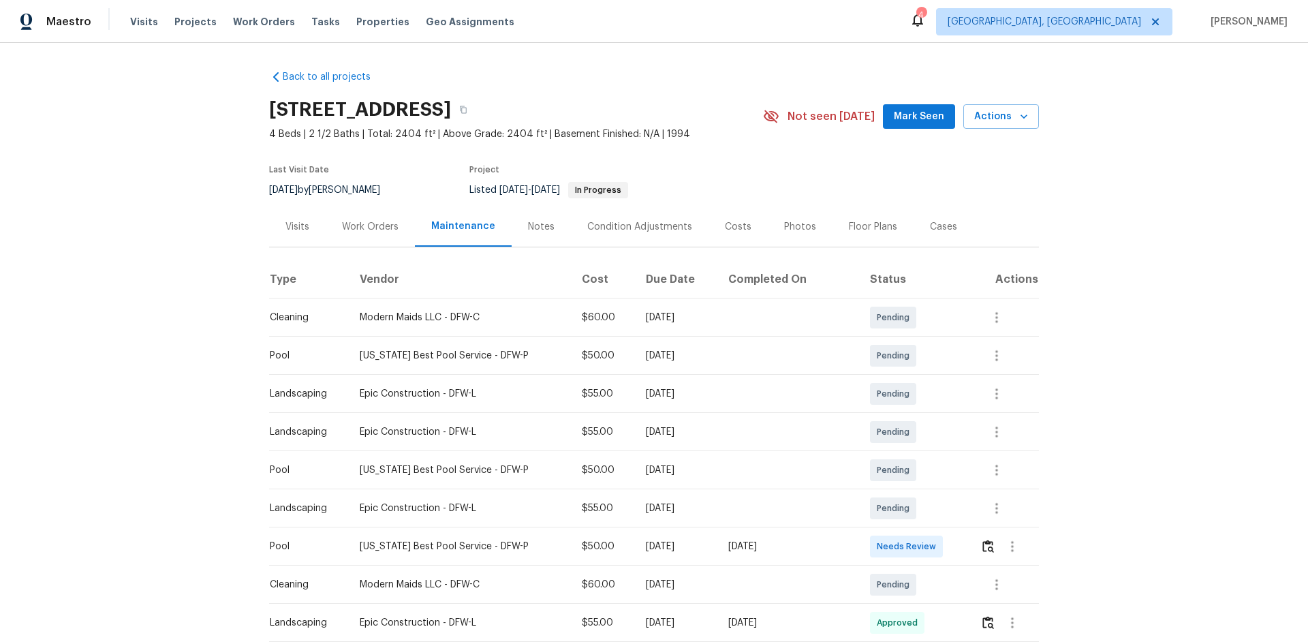
scroll to position [136, 0]
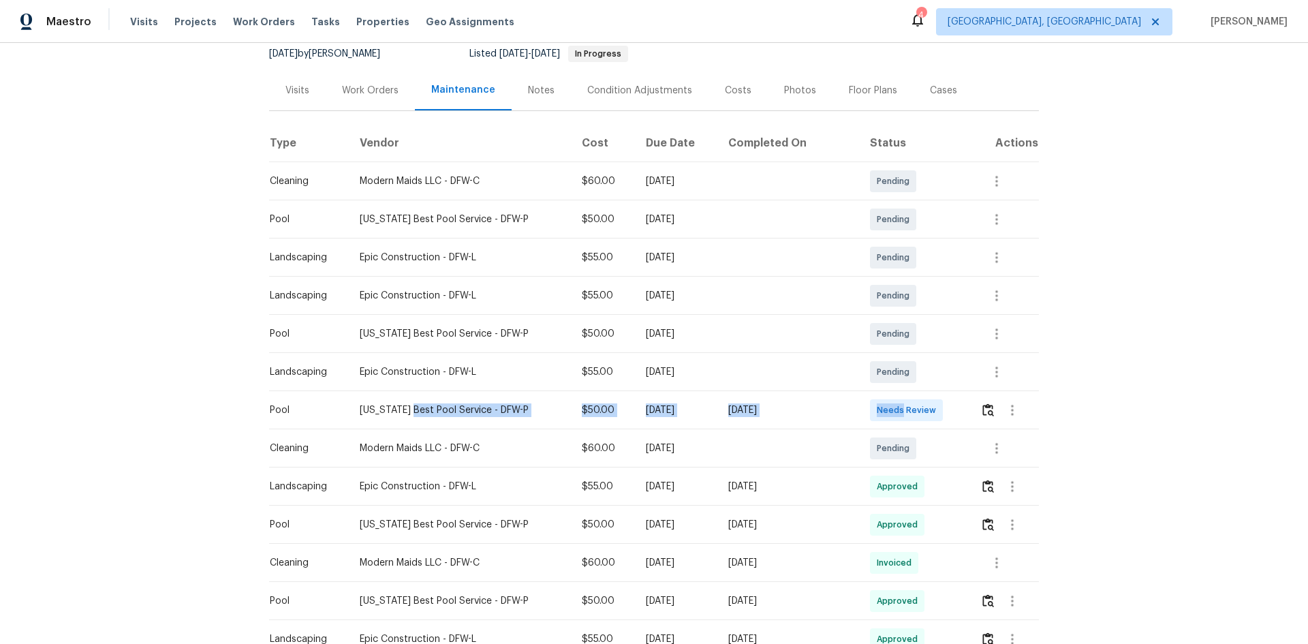
drag, startPoint x: 407, startPoint y: 419, endPoint x: 890, endPoint y: 413, distance: 483.0
click at [898, 403] on tr "Pool Texas Best Pool Service - DFW-P $50.00 Mon, Aug 11 2025 Mon, Aug 11 2025 N…" at bounding box center [654, 410] width 770 height 38
click at [918, 403] on span "Needs Review" at bounding box center [909, 410] width 65 height 14
click at [930, 411] on button "button" at bounding box center [1012, 410] width 33 height 33
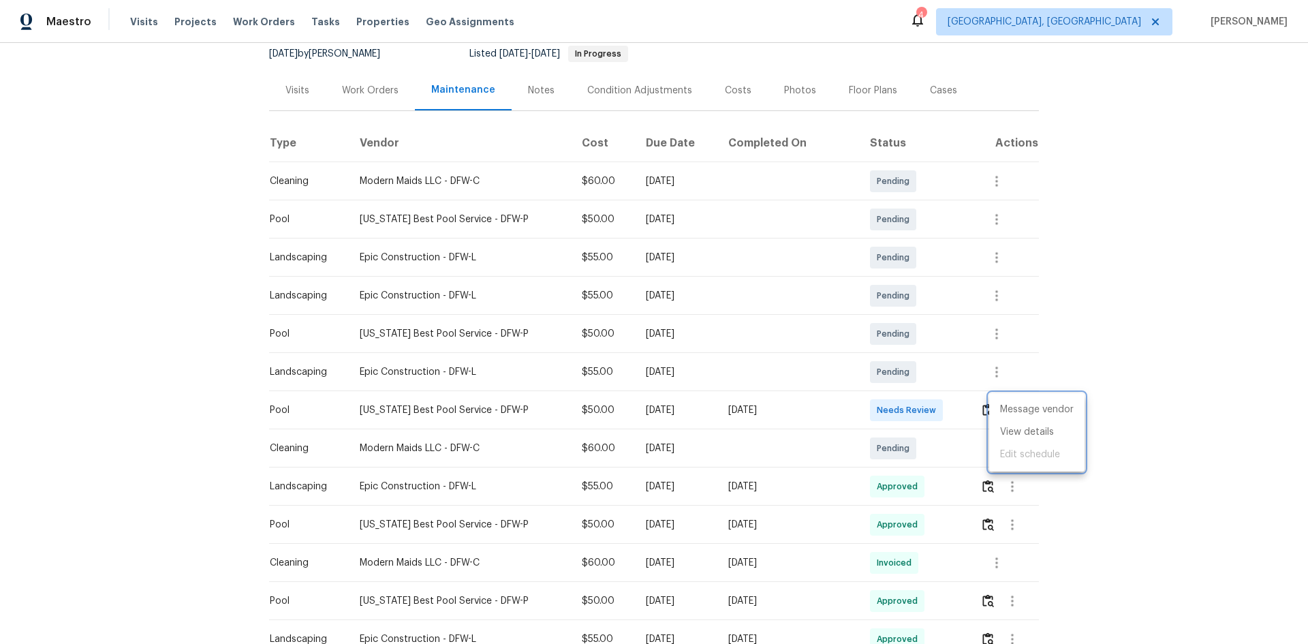
click at [930, 412] on div at bounding box center [654, 322] width 1308 height 644
click at [930, 394] on td "Needs Review" at bounding box center [914, 410] width 110 height 38
click at [930, 405] on img "button" at bounding box center [988, 409] width 12 height 13
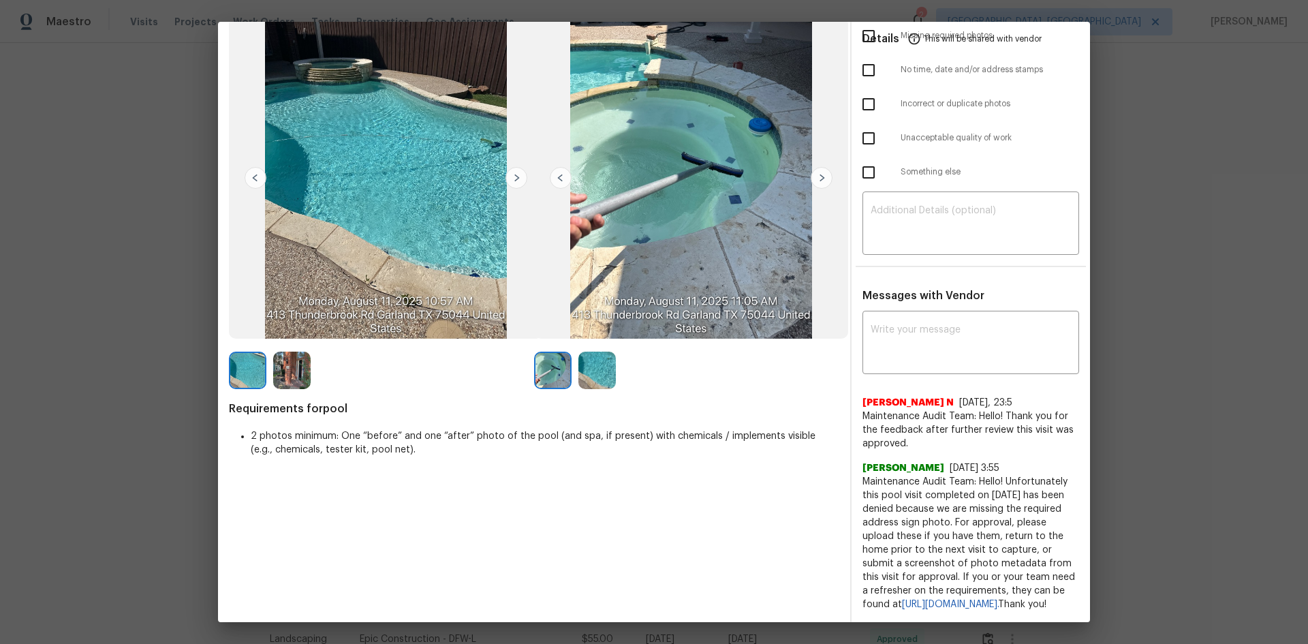
scroll to position [101, 0]
click at [601, 351] on img at bounding box center [596, 369] width 37 height 37
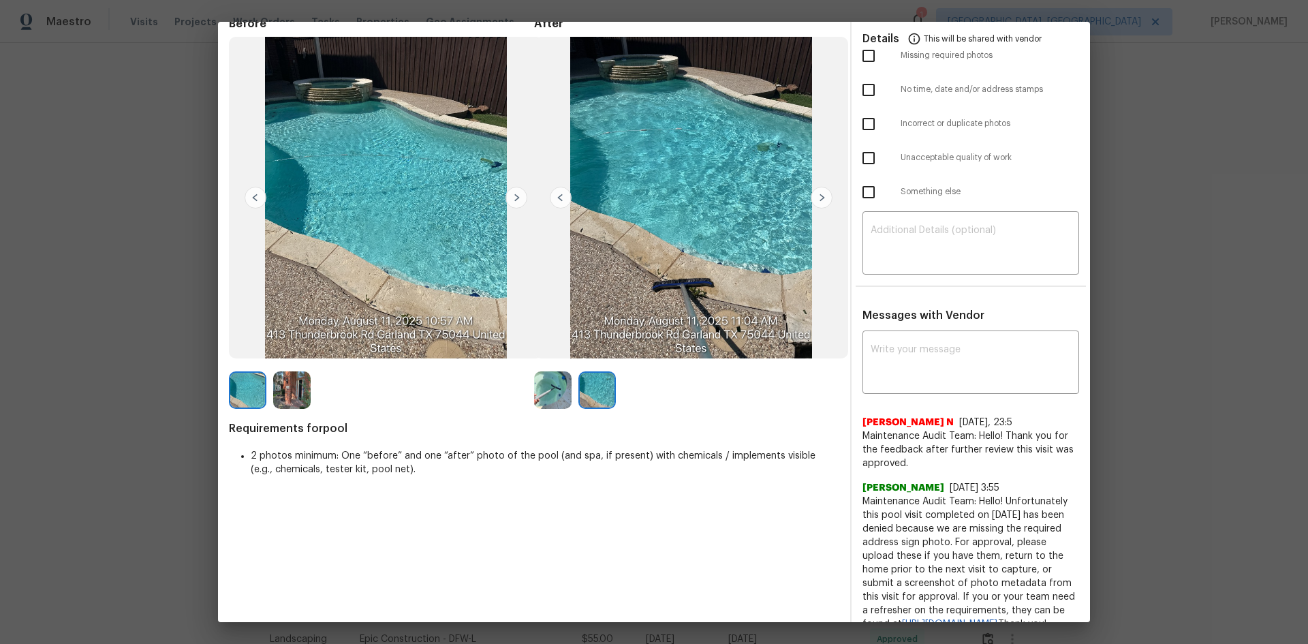
scroll to position [0, 0]
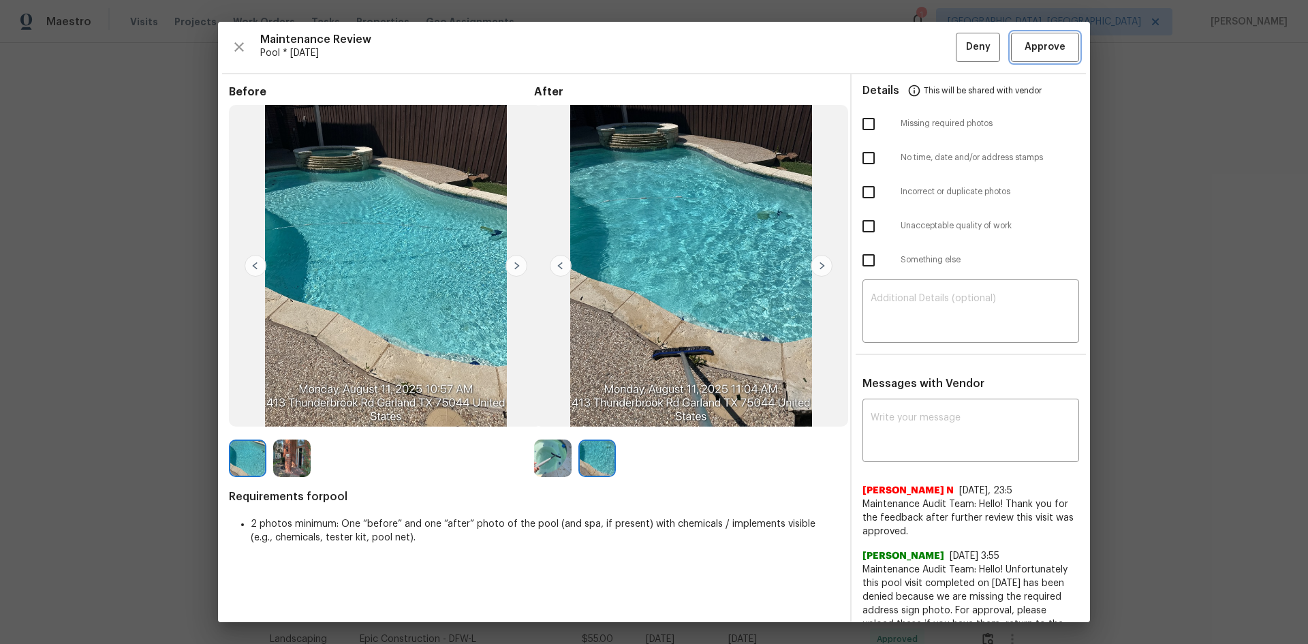
click at [930, 53] on span "Approve" at bounding box center [1044, 47] width 41 height 17
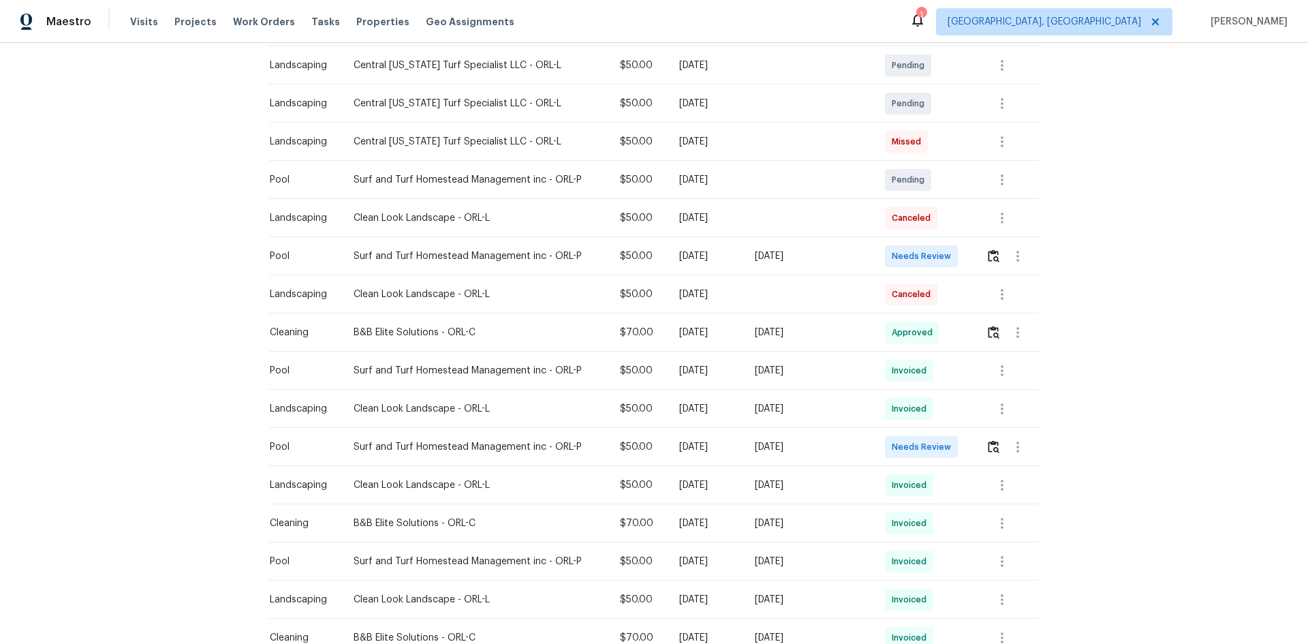
scroll to position [409, 0]
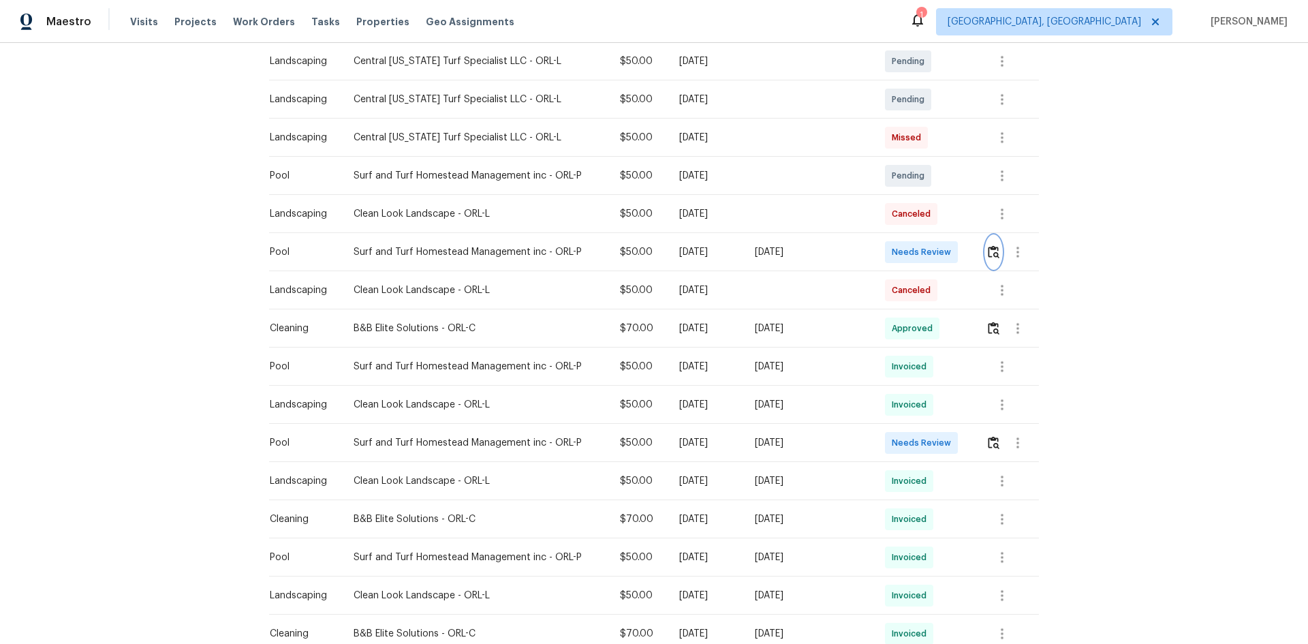
click at [930, 255] on img "button" at bounding box center [994, 251] width 12 height 13
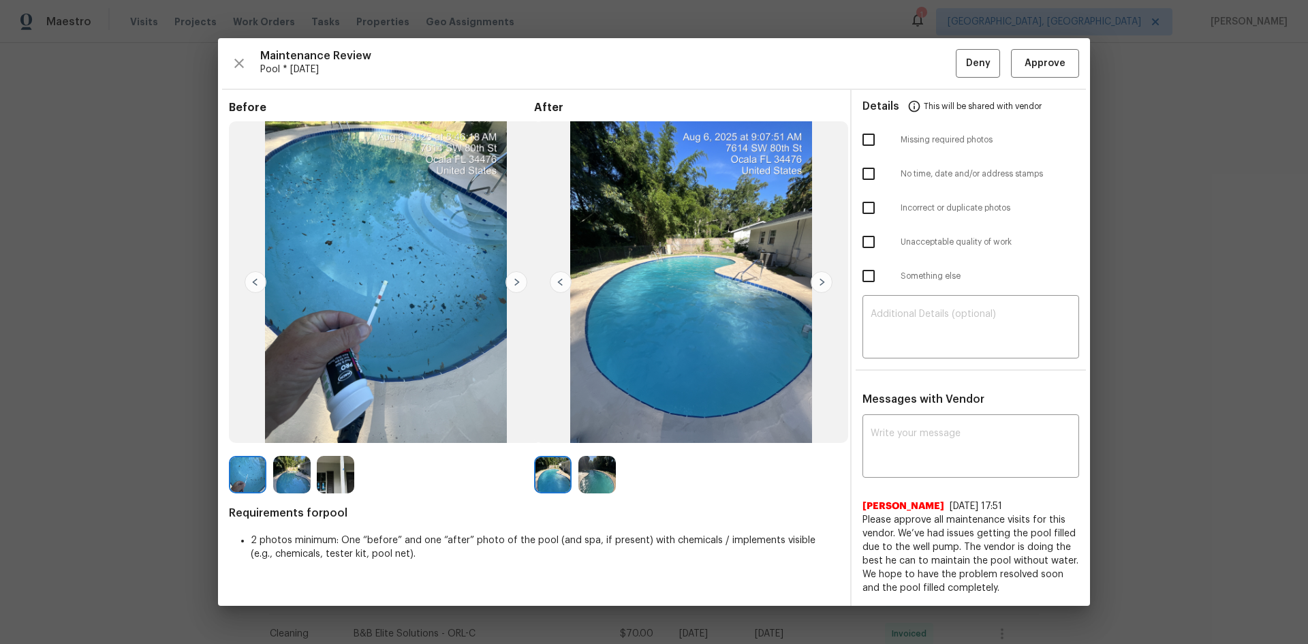
drag, startPoint x: 1181, startPoint y: 397, endPoint x: 1110, endPoint y: 385, distance: 71.9
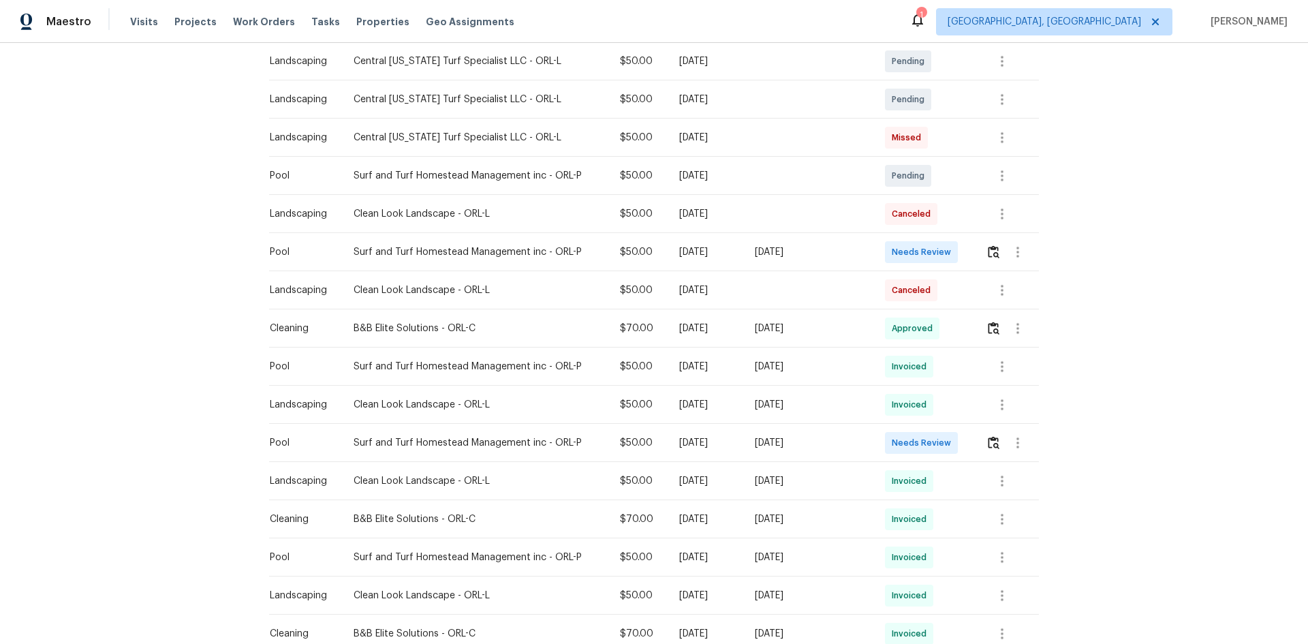
drag, startPoint x: 379, startPoint y: 445, endPoint x: 885, endPoint y: 435, distance: 506.2
click at [870, 430] on tr "Pool Surf and Turf Homestead Management inc - ORL-P $50.00 Mon, Jul 21 2025 Mon…" at bounding box center [654, 443] width 770 height 38
click at [930, 430] on div "Back to all projects 7614 SW 80th St, Ocala, FL 34476 3 Beds | 2 Baths | Total:…" at bounding box center [654, 343] width 1308 height 601
drag, startPoint x: 574, startPoint y: 264, endPoint x: 915, endPoint y: 290, distance: 342.2
click at [884, 290] on tbody "Landscaping Central Florida Turf Specialist LLC - ORL-L $50.00 Mon, Aug 25 2025…" at bounding box center [654, 367] width 770 height 954
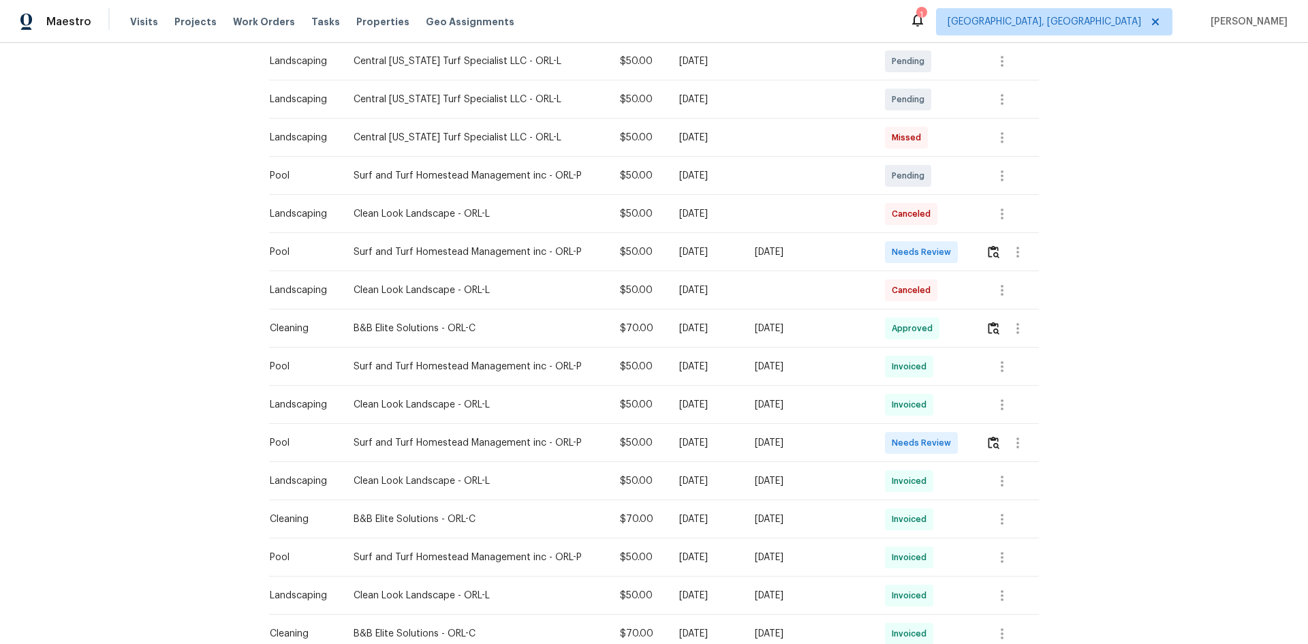
click at [930, 282] on td "Canceled" at bounding box center [924, 290] width 101 height 38
click at [930, 254] on img "button" at bounding box center [994, 251] width 12 height 13
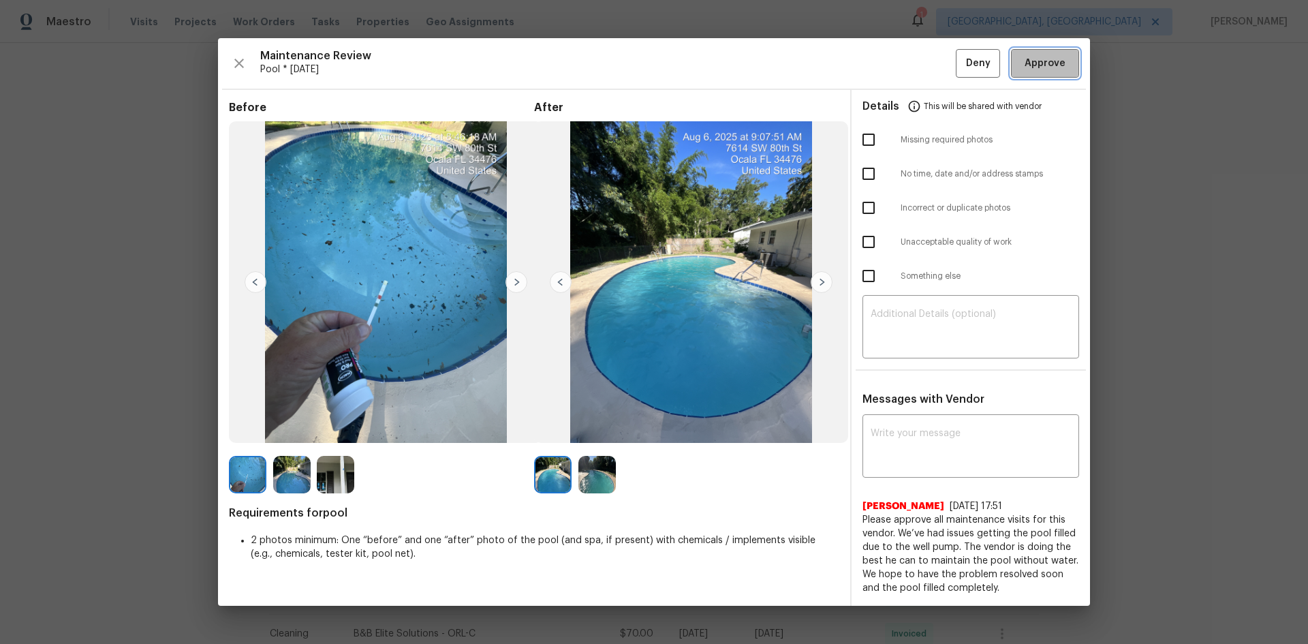
click at [930, 66] on span "Approve" at bounding box center [1044, 63] width 41 height 17
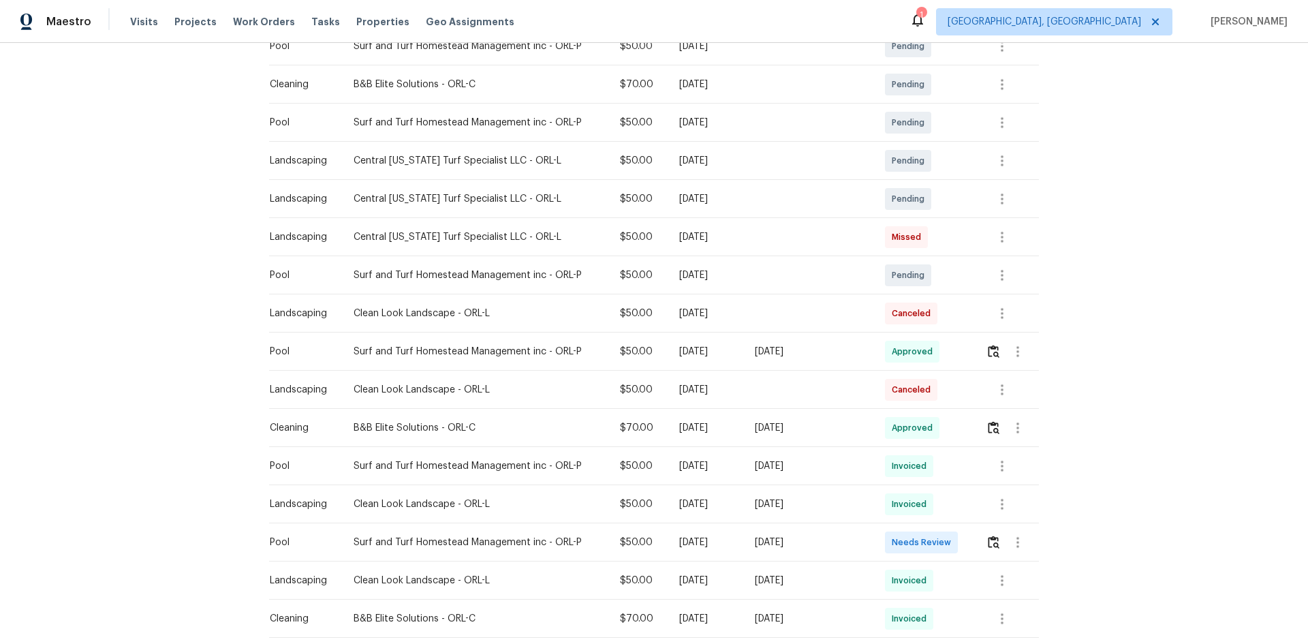
scroll to position [409, 0]
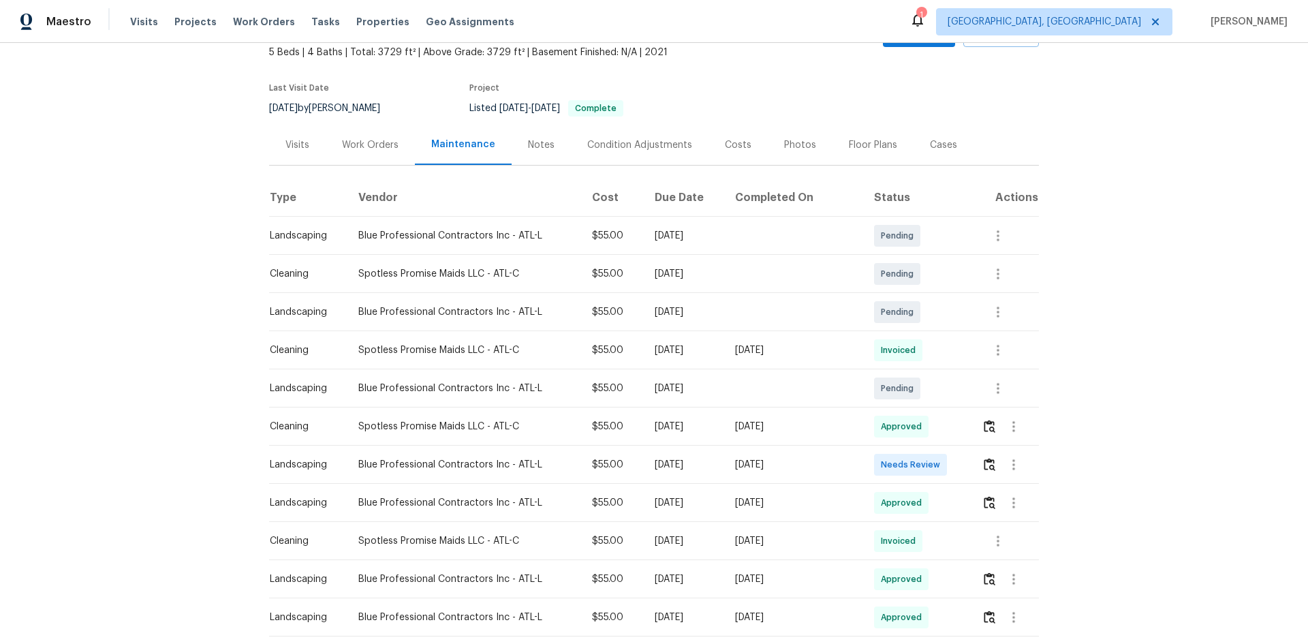
scroll to position [136, 0]
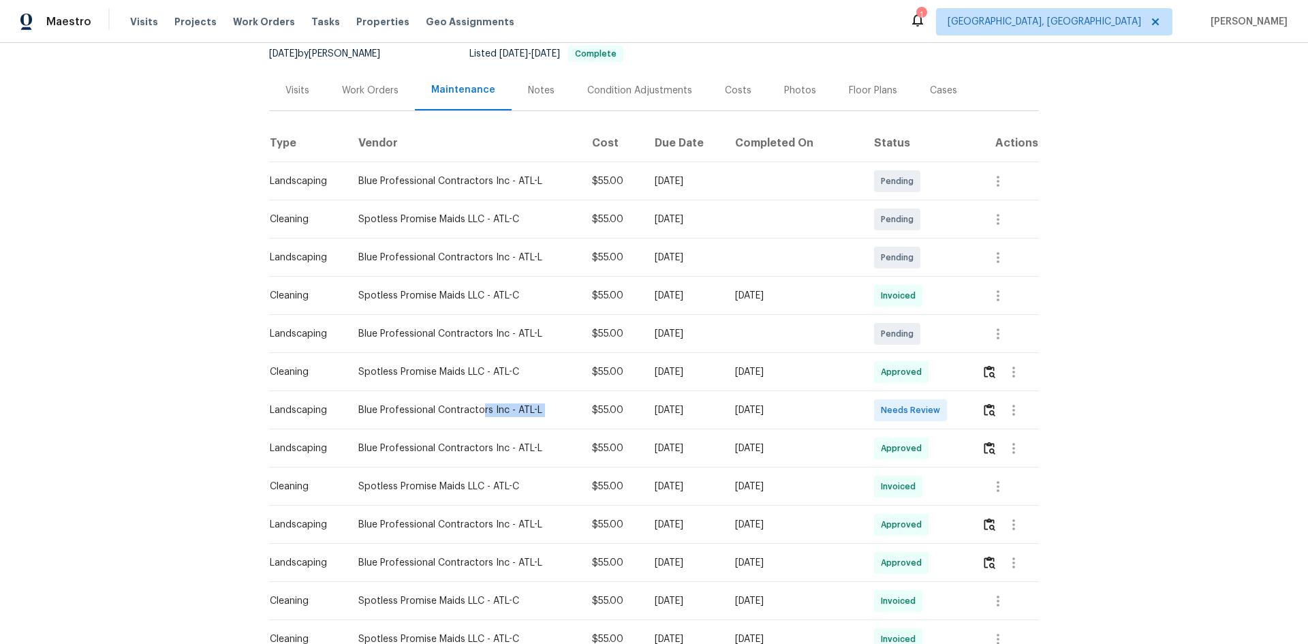
drag, startPoint x: 476, startPoint y: 418, endPoint x: 868, endPoint y: 410, distance: 392.4
click at [704, 410] on tr "Landscaping Blue Professional Contractors Inc - ATL-L $55.00 Mon, Aug 04 2025 M…" at bounding box center [654, 410] width 770 height 38
click at [704, 411] on img "button" at bounding box center [990, 409] width 12 height 13
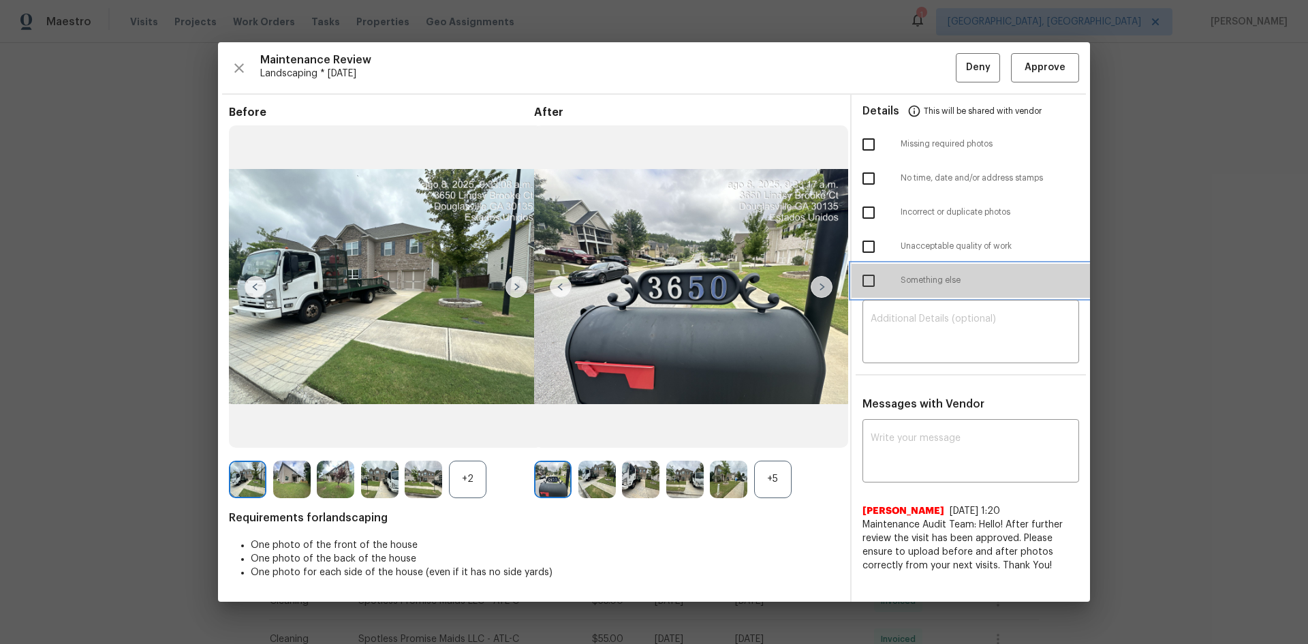
click at [704, 276] on span "Something else" at bounding box center [989, 281] width 178 height 12
checkbox input "true"
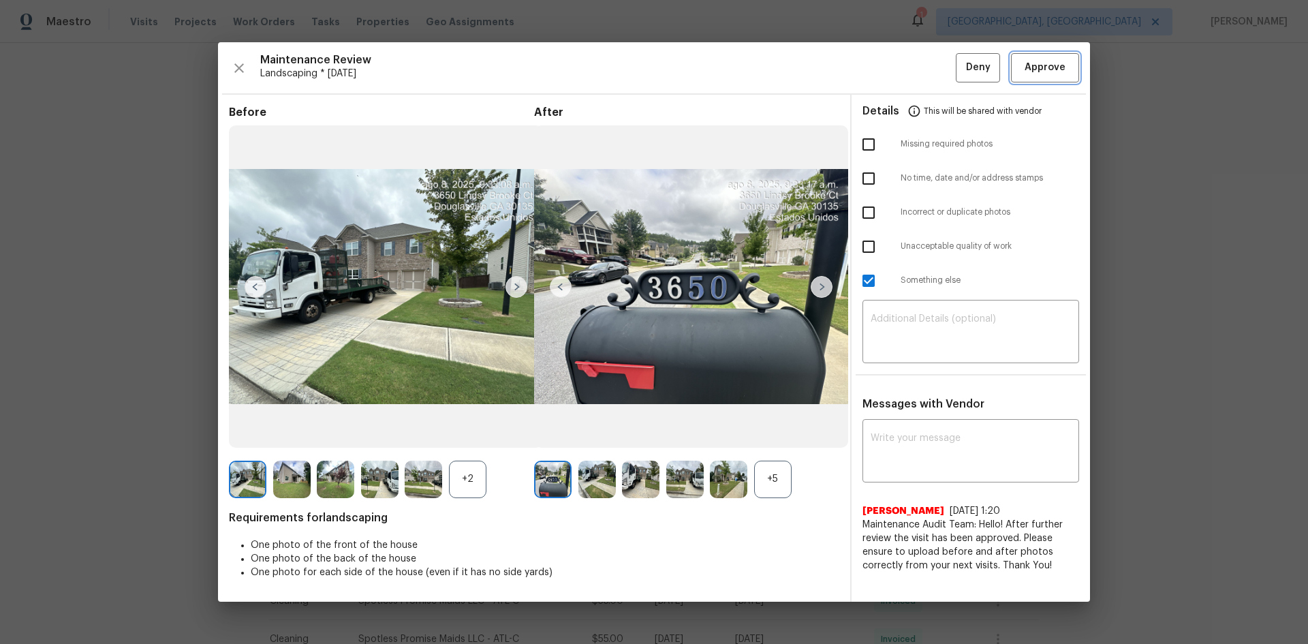
click at [704, 59] on span "Approve" at bounding box center [1044, 67] width 41 height 17
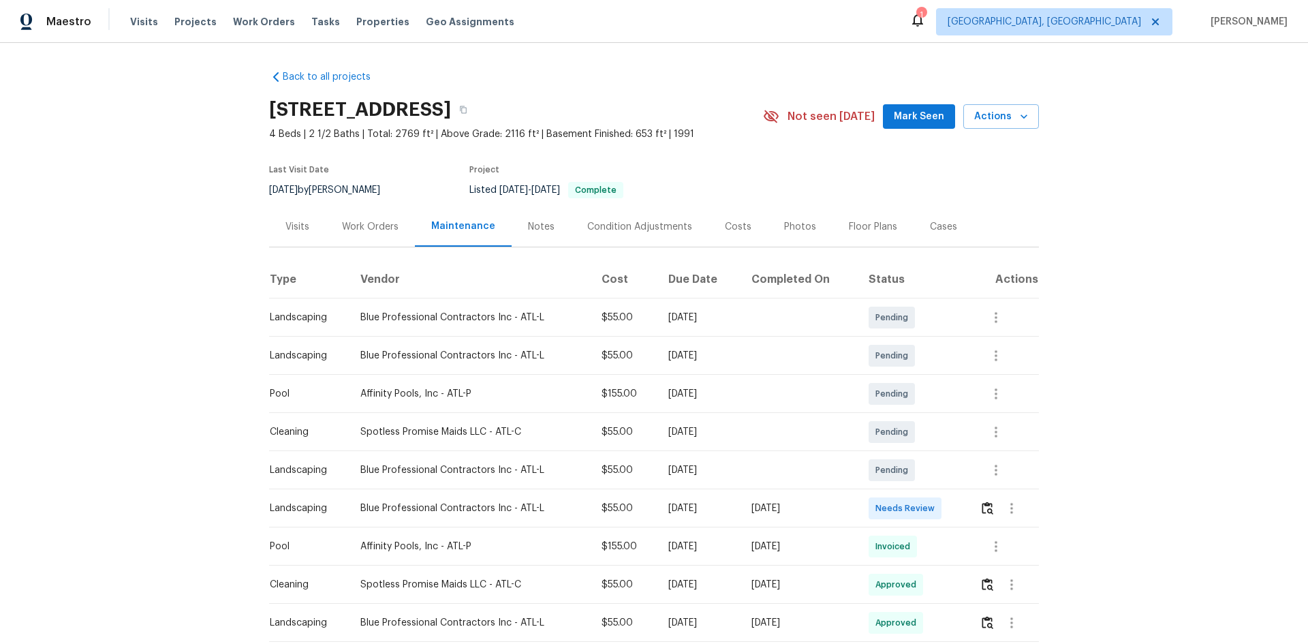
click at [704, 411] on td at bounding box center [1004, 508] width 70 height 38
click at [704, 411] on img "button" at bounding box center [988, 507] width 12 height 13
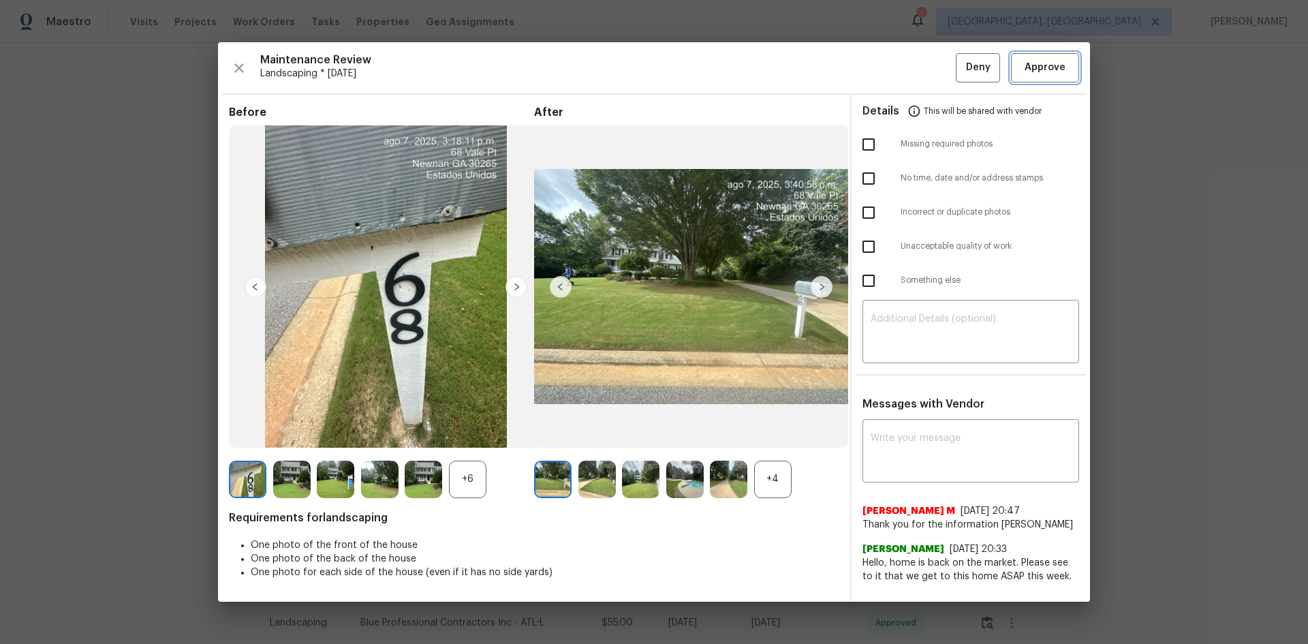
click at [704, 65] on span "Approve" at bounding box center [1044, 67] width 41 height 17
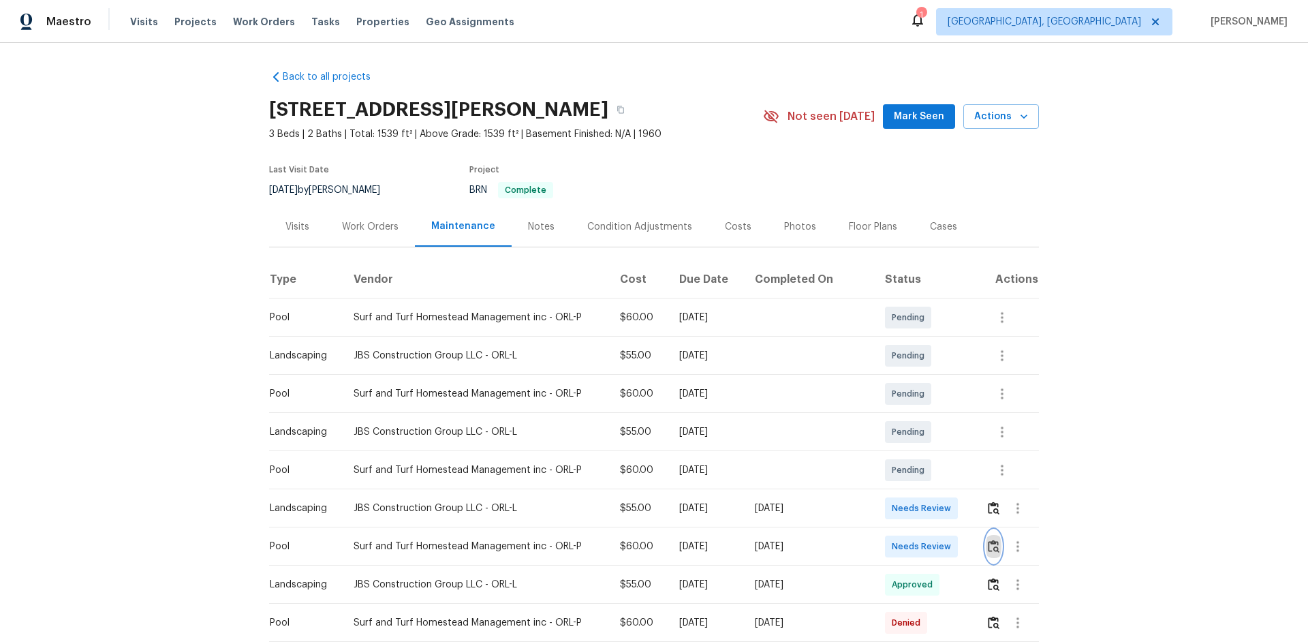
click at [988, 549] on img "button" at bounding box center [994, 545] width 12 height 13
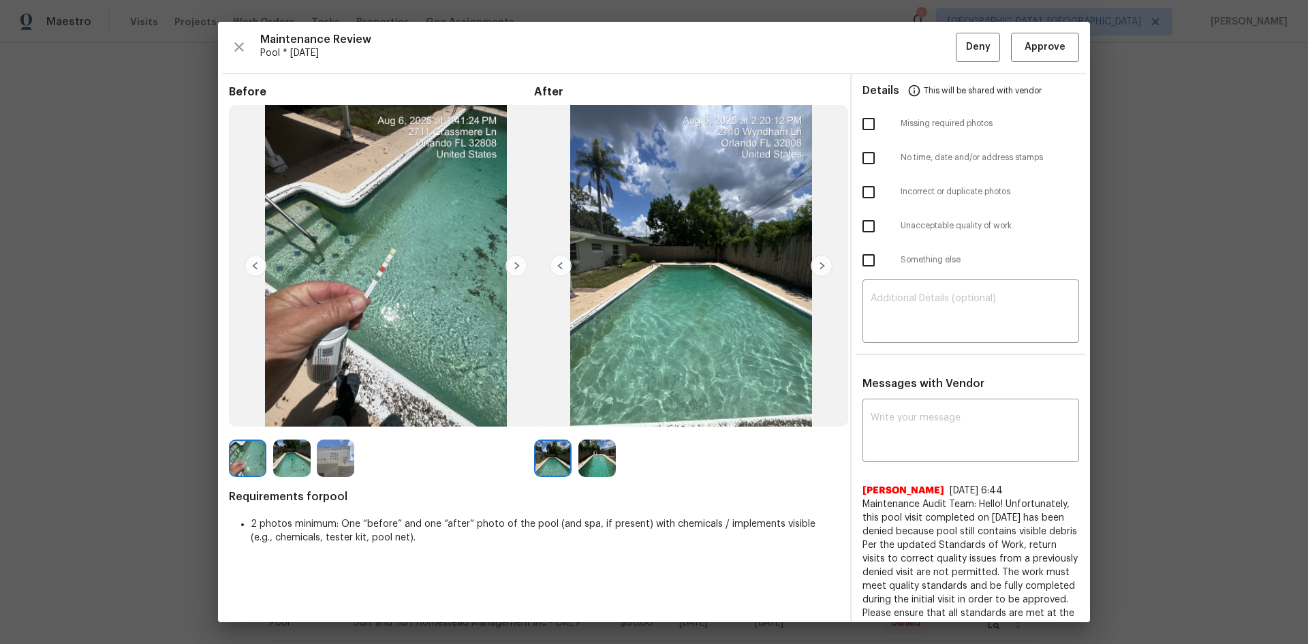
click at [866, 224] on input "checkbox" at bounding box center [868, 226] width 29 height 29
checkbox input "true"
click at [928, 311] on textarea at bounding box center [971, 313] width 200 height 38
paste textarea "Maintenance Audit Team: Hello! Unfortunately, this pool visit completed on 08/1…"
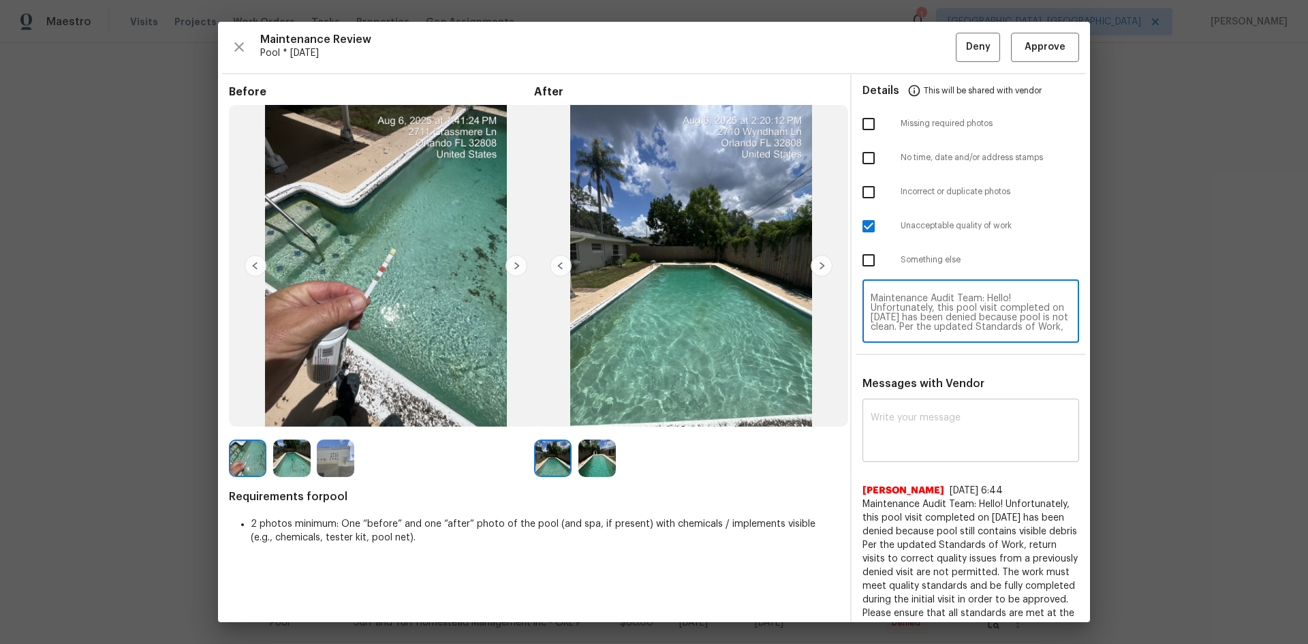
type textarea "Maintenance Audit Team: Hello! Unfortunately, this pool visit completed on 08/1…"
click at [932, 438] on textarea at bounding box center [971, 432] width 200 height 38
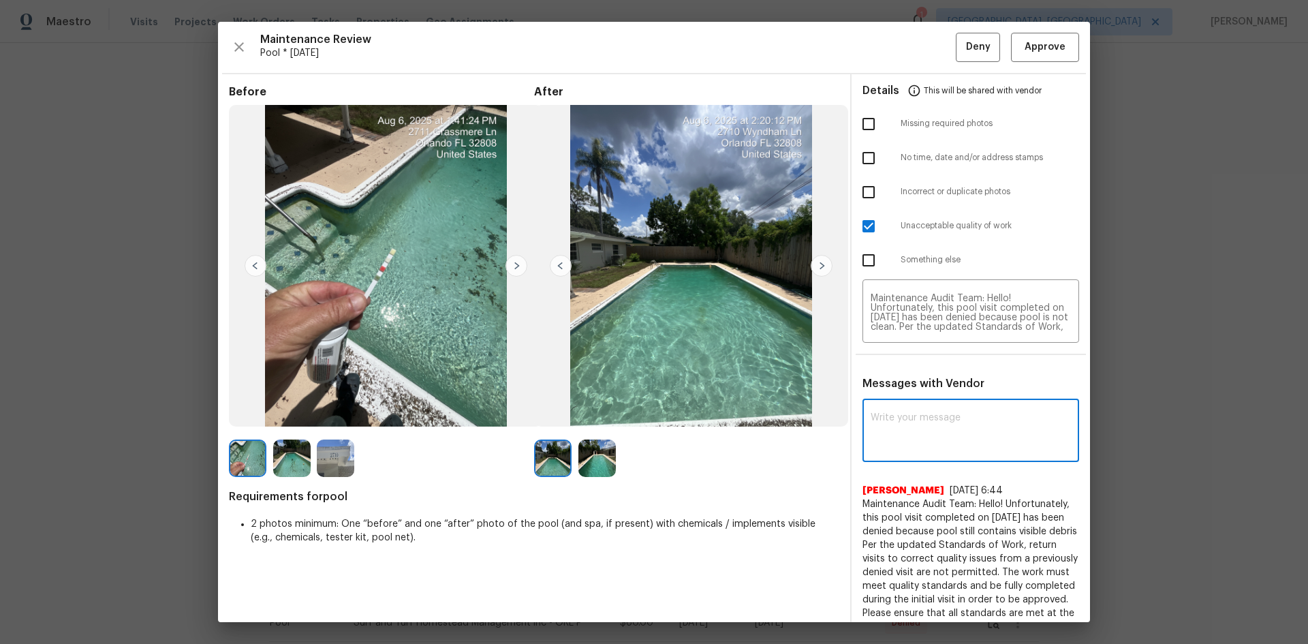
paste textarea "Maintenance Audit Team: Hello! Unfortunately, this pool visit completed on 08/1…"
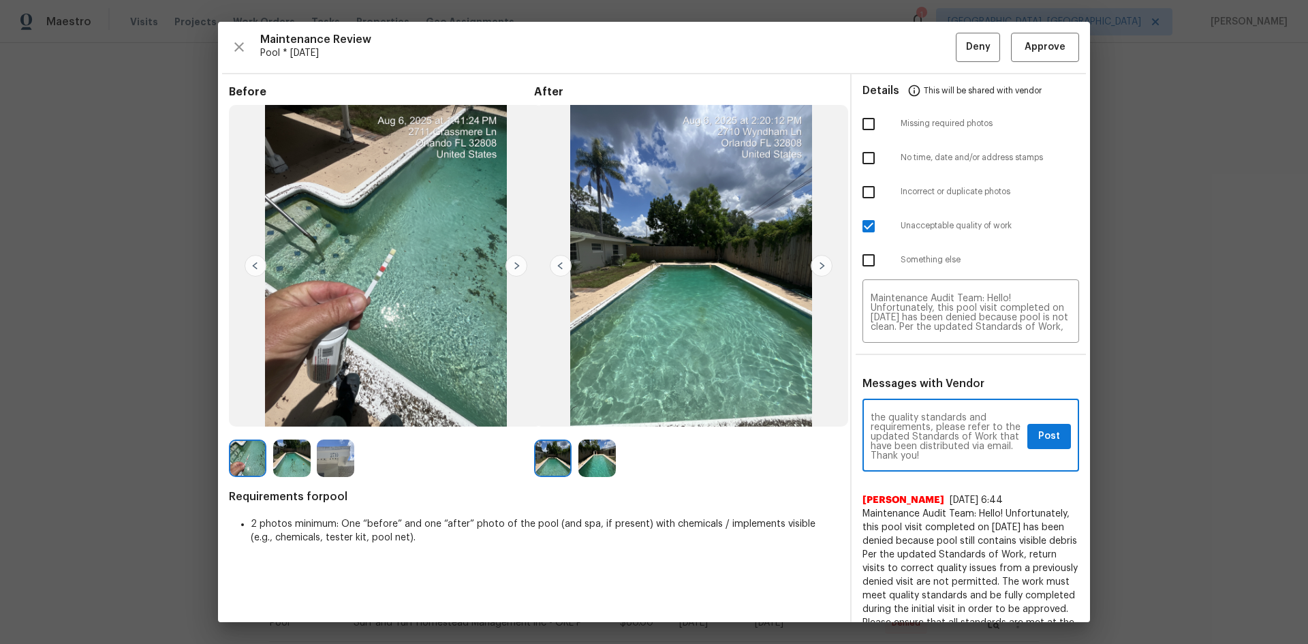
type textarea "Maintenance Audit Team: Hello! Unfortunately, this pool visit completed on 08/1…"
click at [1027, 435] on button "Post" at bounding box center [1049, 436] width 44 height 25
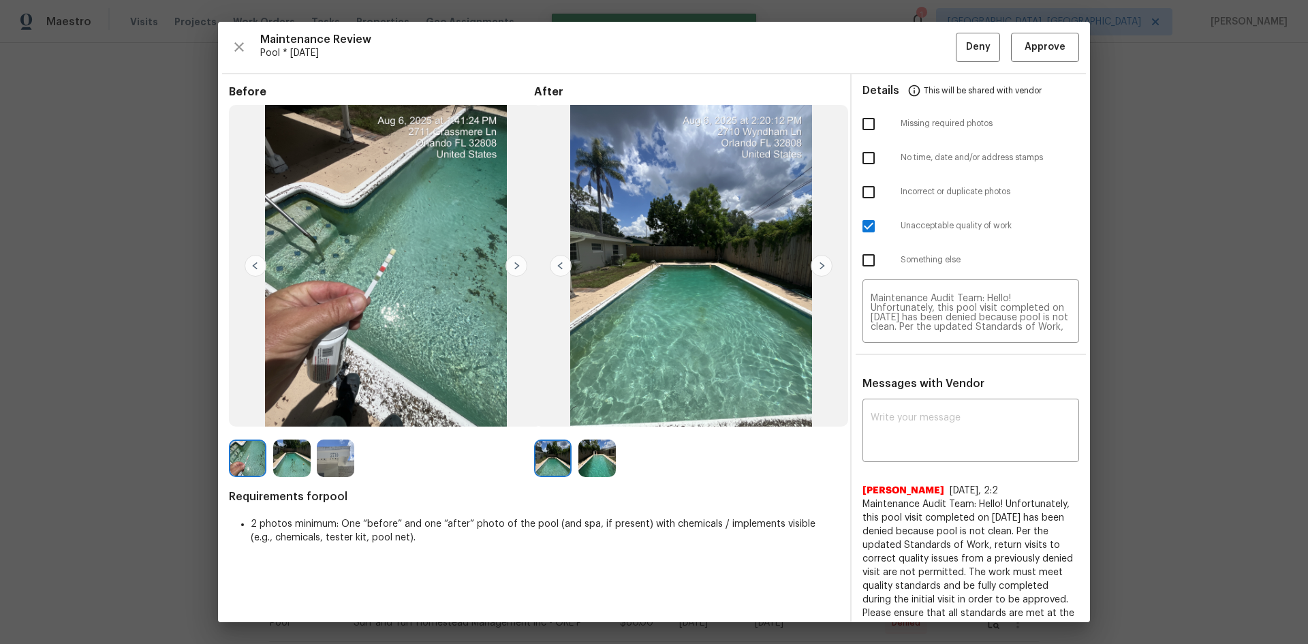
scroll to position [0, 0]
click at [966, 55] on span "Deny" at bounding box center [978, 47] width 25 height 17
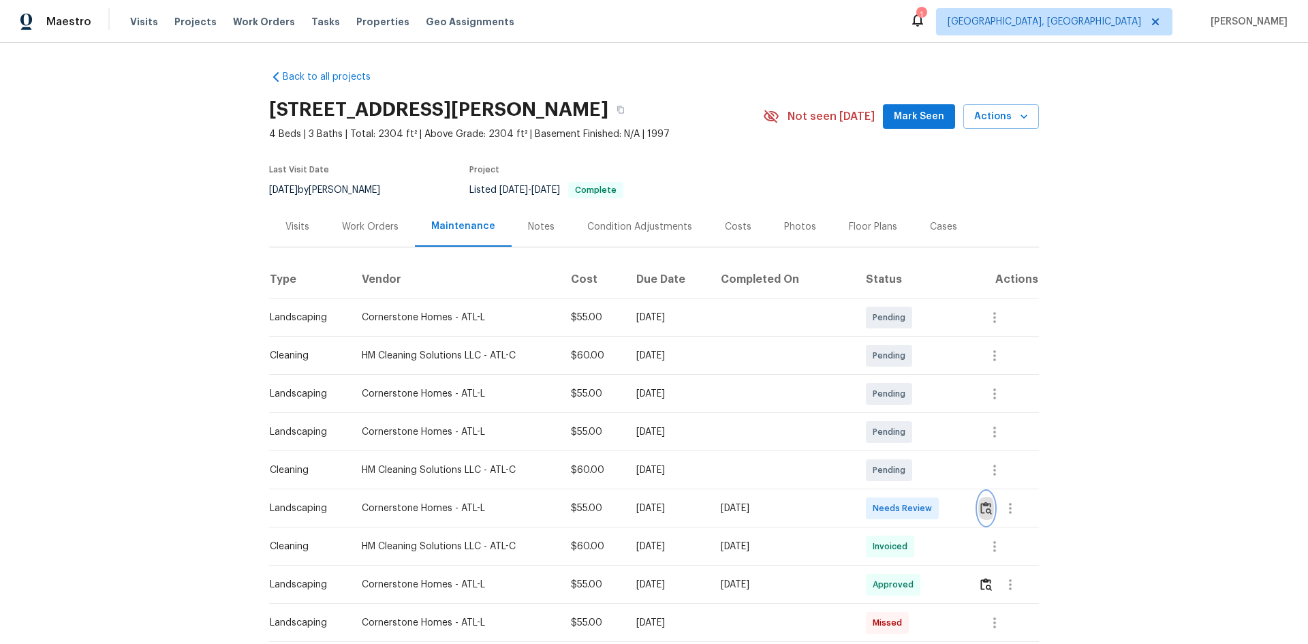
click at [930, 430] on img "button" at bounding box center [986, 507] width 12 height 13
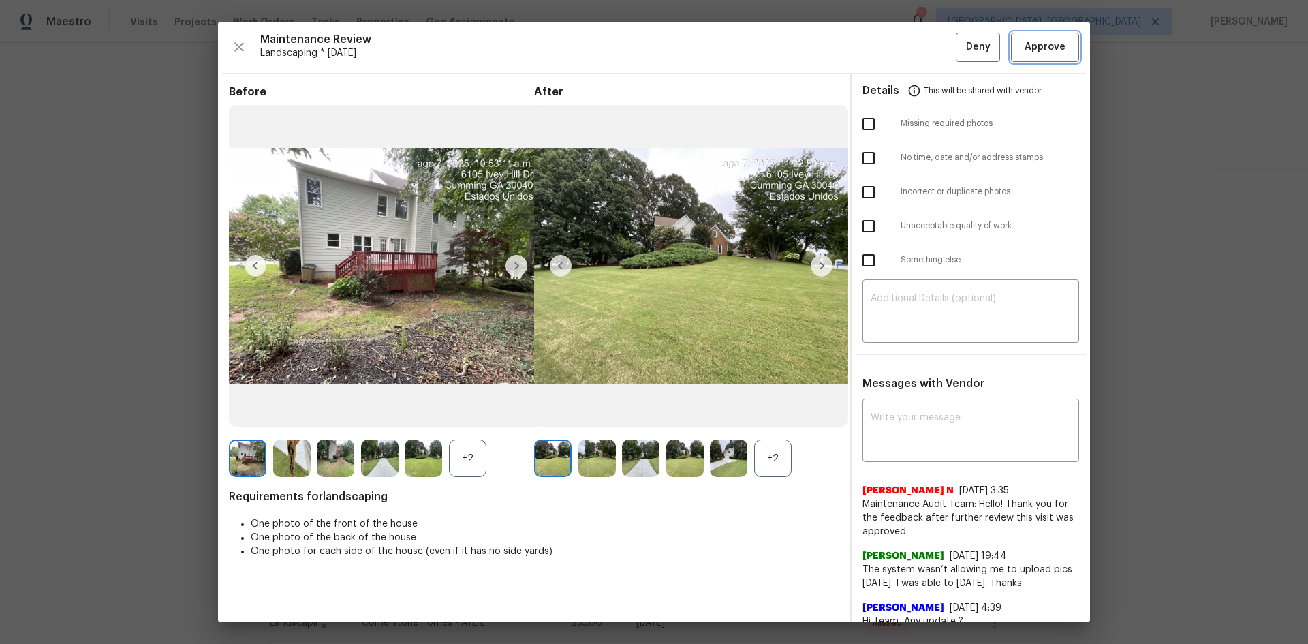
click at [930, 46] on span "Approve" at bounding box center [1044, 47] width 41 height 17
